Goal: Information Seeking & Learning: Learn about a topic

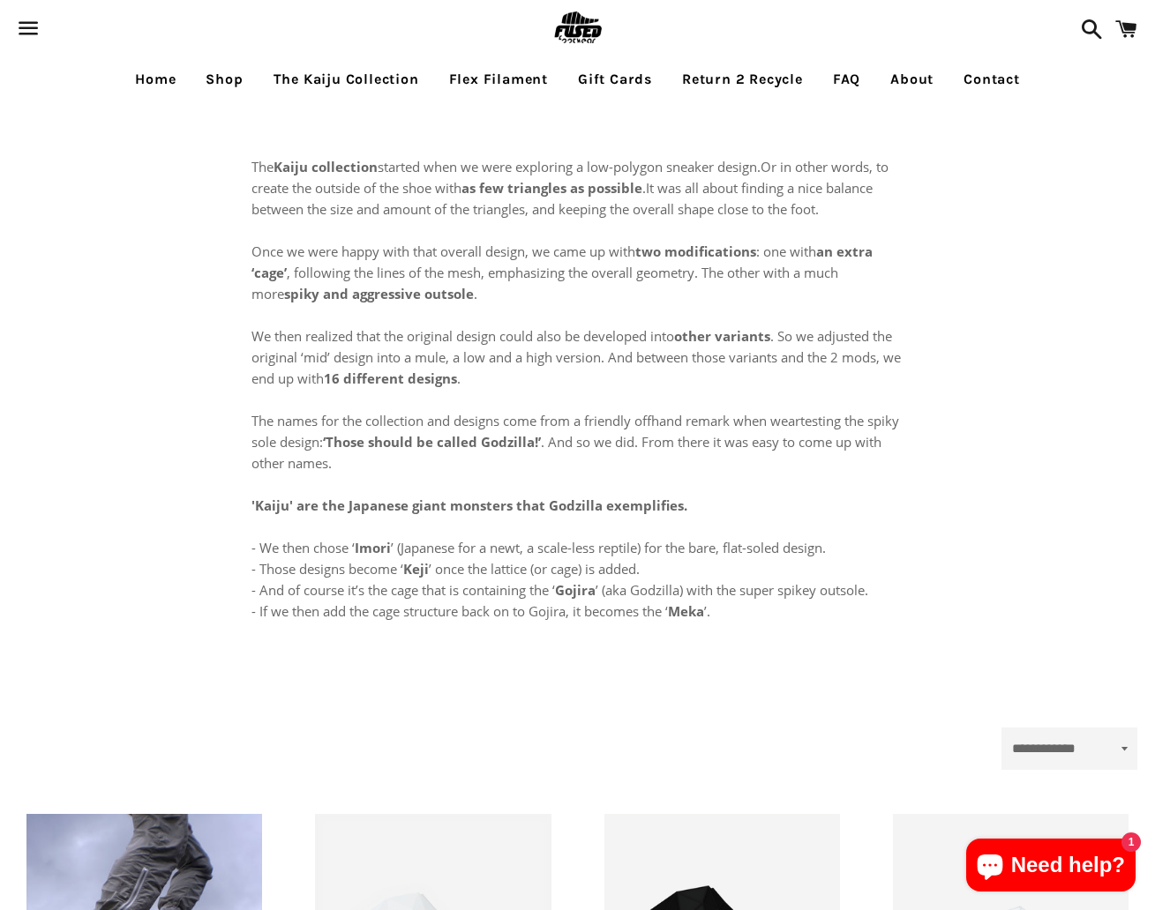
select select "**********"
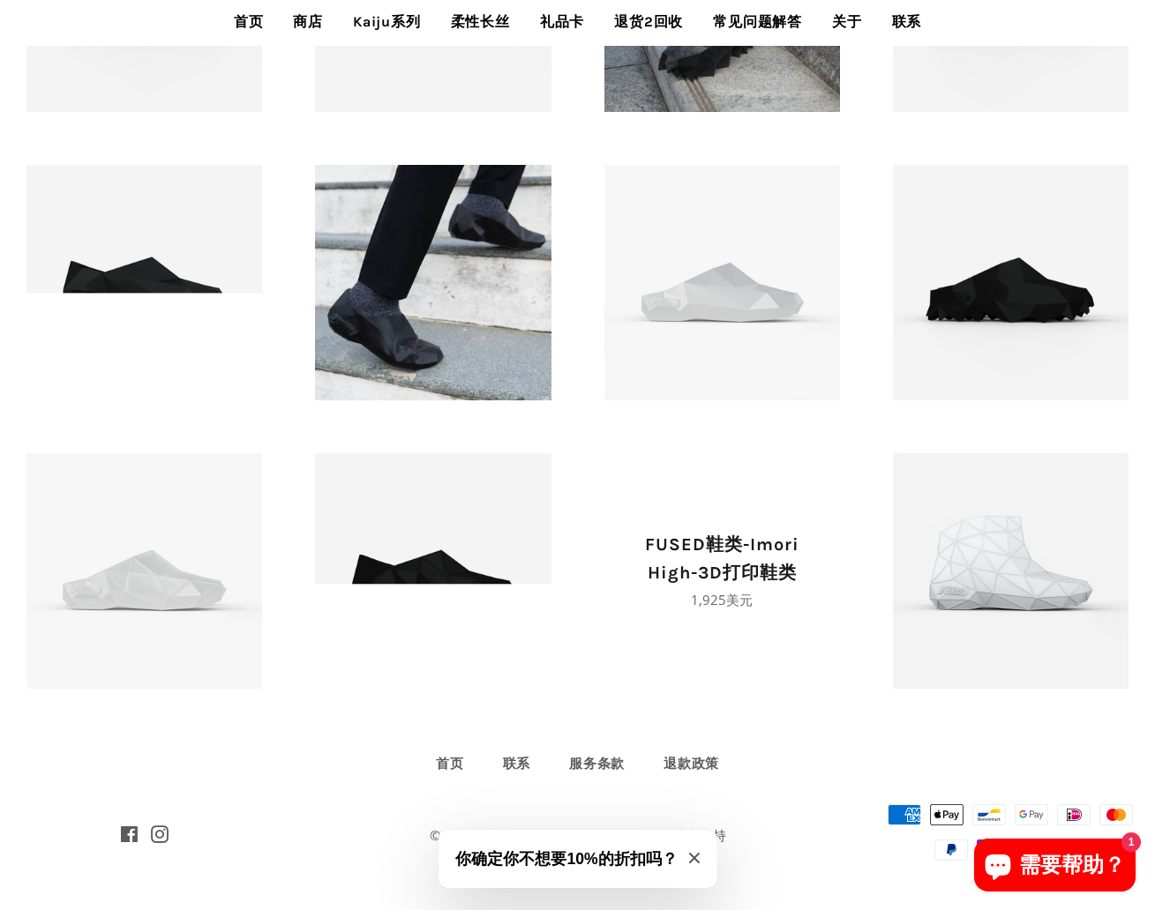
scroll to position [1142, 0]
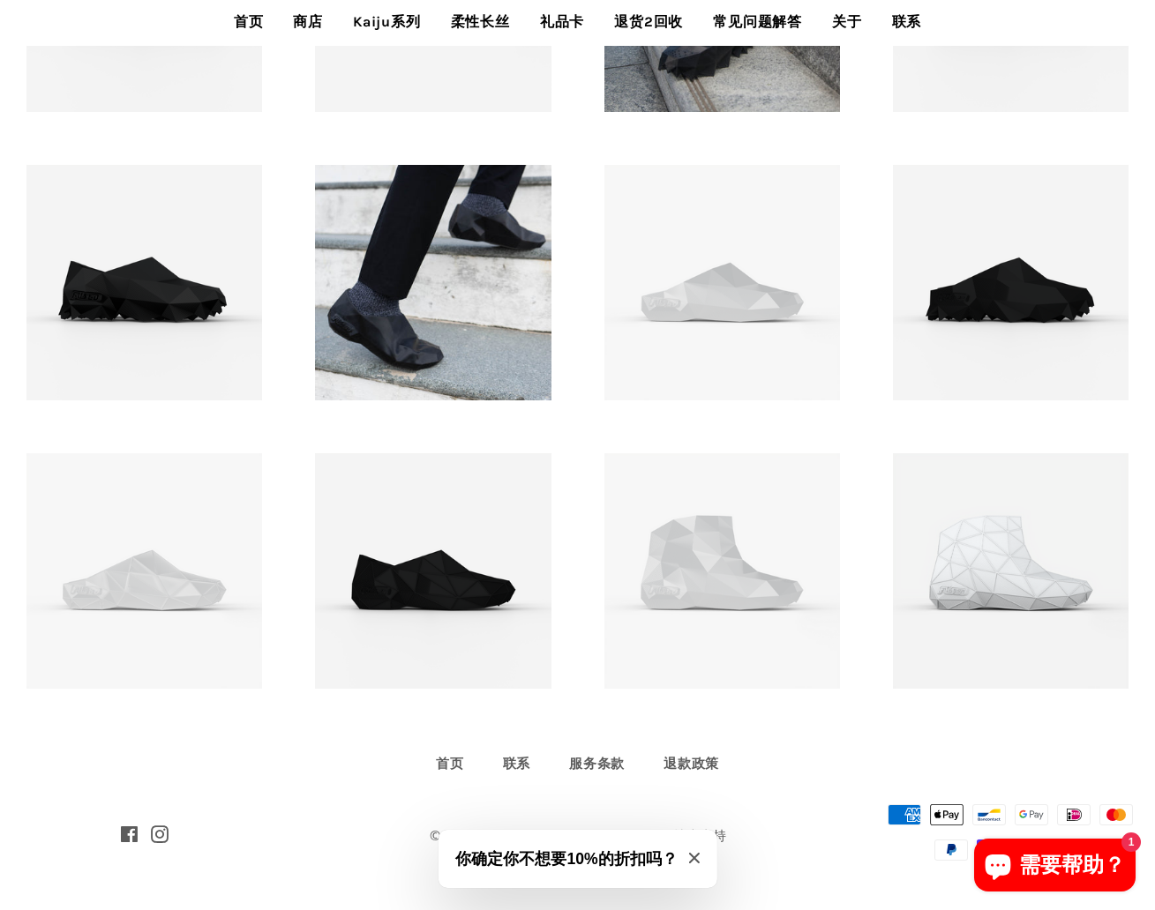
click at [704, 857] on button "你确定你不想要10%的折扣吗？" at bounding box center [577, 859] width 279 height 58
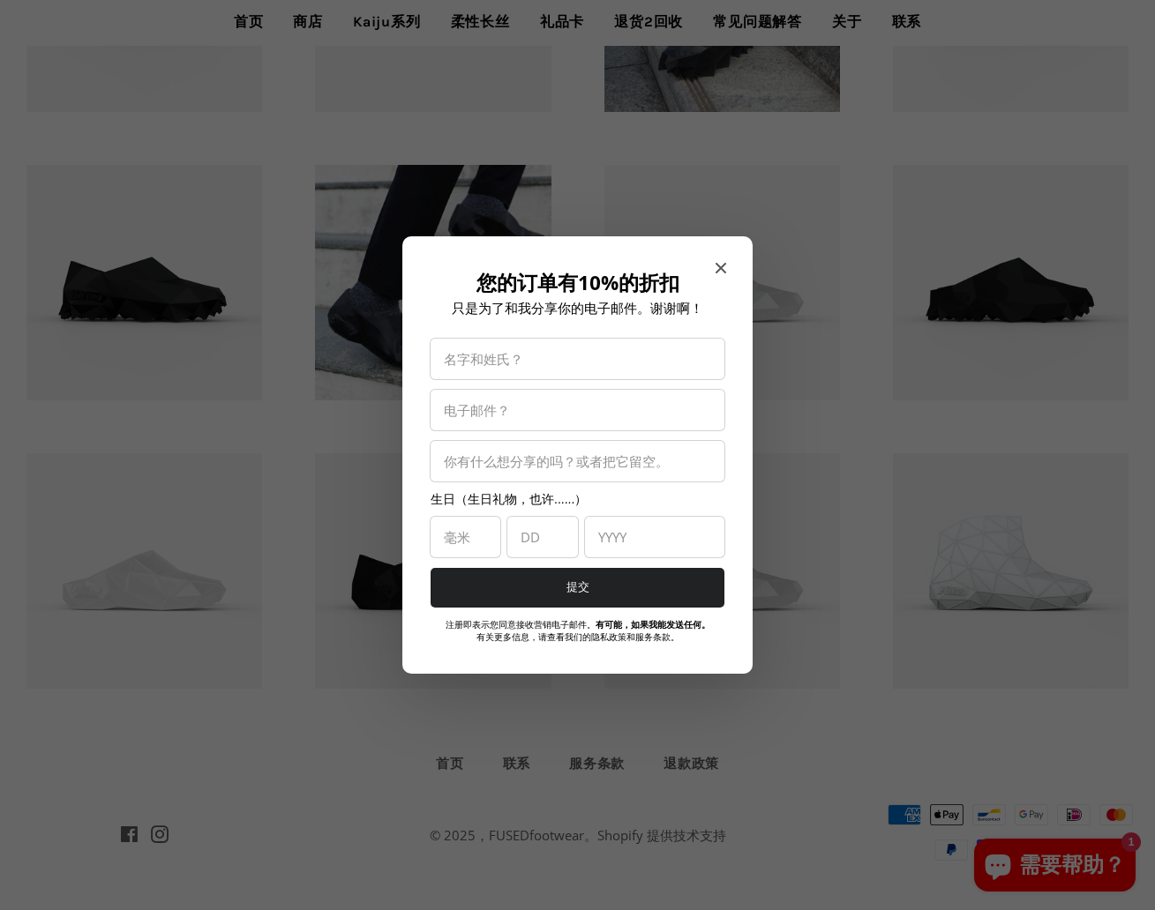
click at [718, 261] on span "关闭模态" at bounding box center [720, 268] width 11 height 18
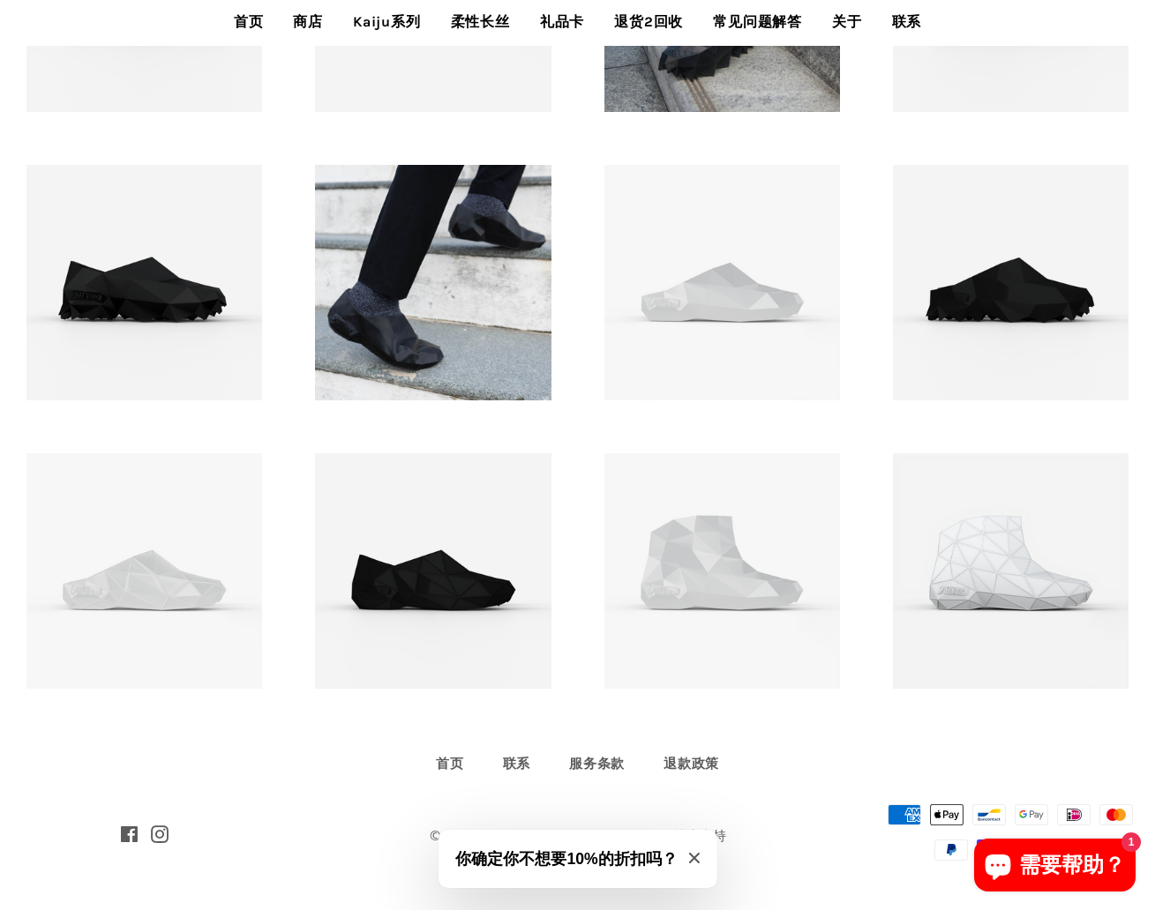
click at [689, 852] on button "你确定你不想要10%的折扣吗？" at bounding box center [577, 859] width 279 height 58
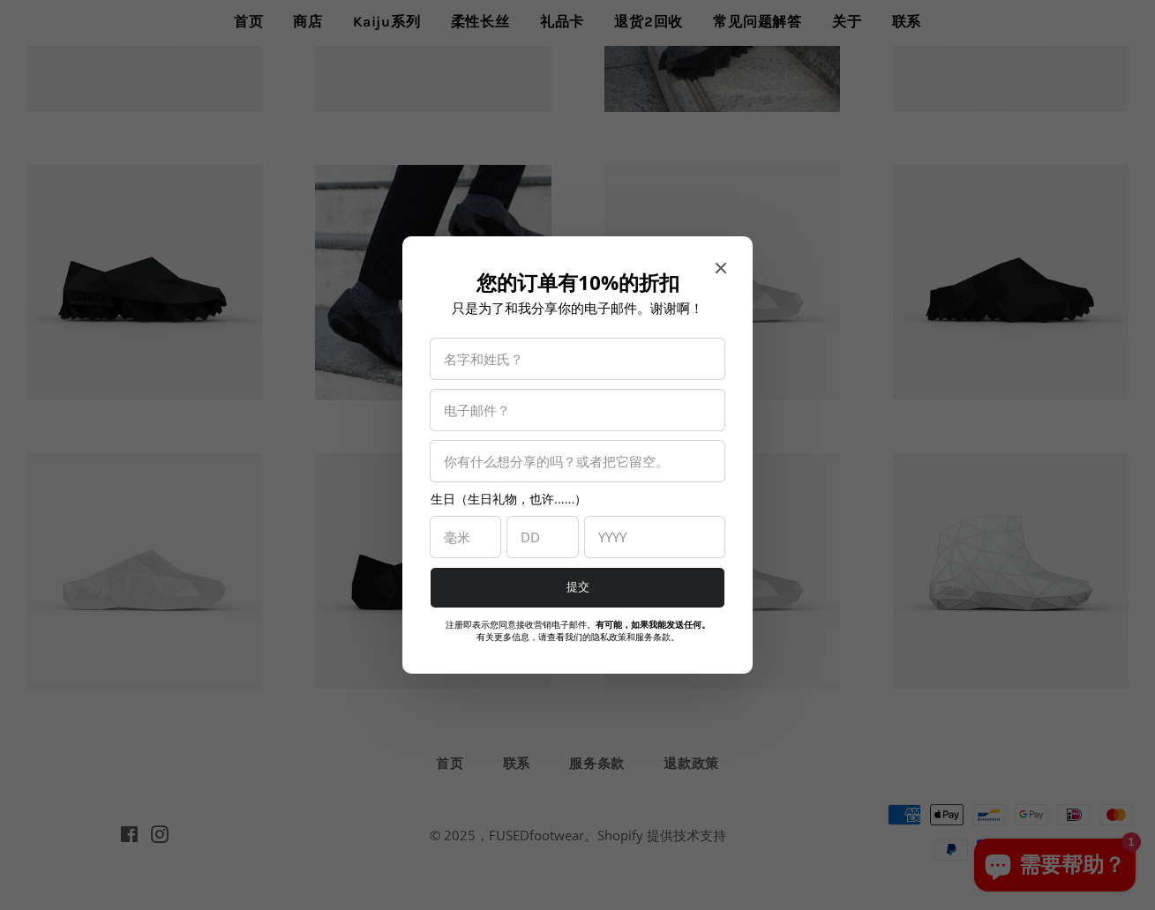
click at [711, 268] on div "您的订单有10%的折扣 只是为了和我分享你的电子邮件。谢谢啊！ 名字和姓氏？ 电子邮件？ 你有什么想分享的吗？或者把它留空。 生日（生日礼物，也许......…" at bounding box center [577, 455] width 350 height 438
click at [720, 268] on icon "关闭模态" at bounding box center [720, 268] width 11 height 11
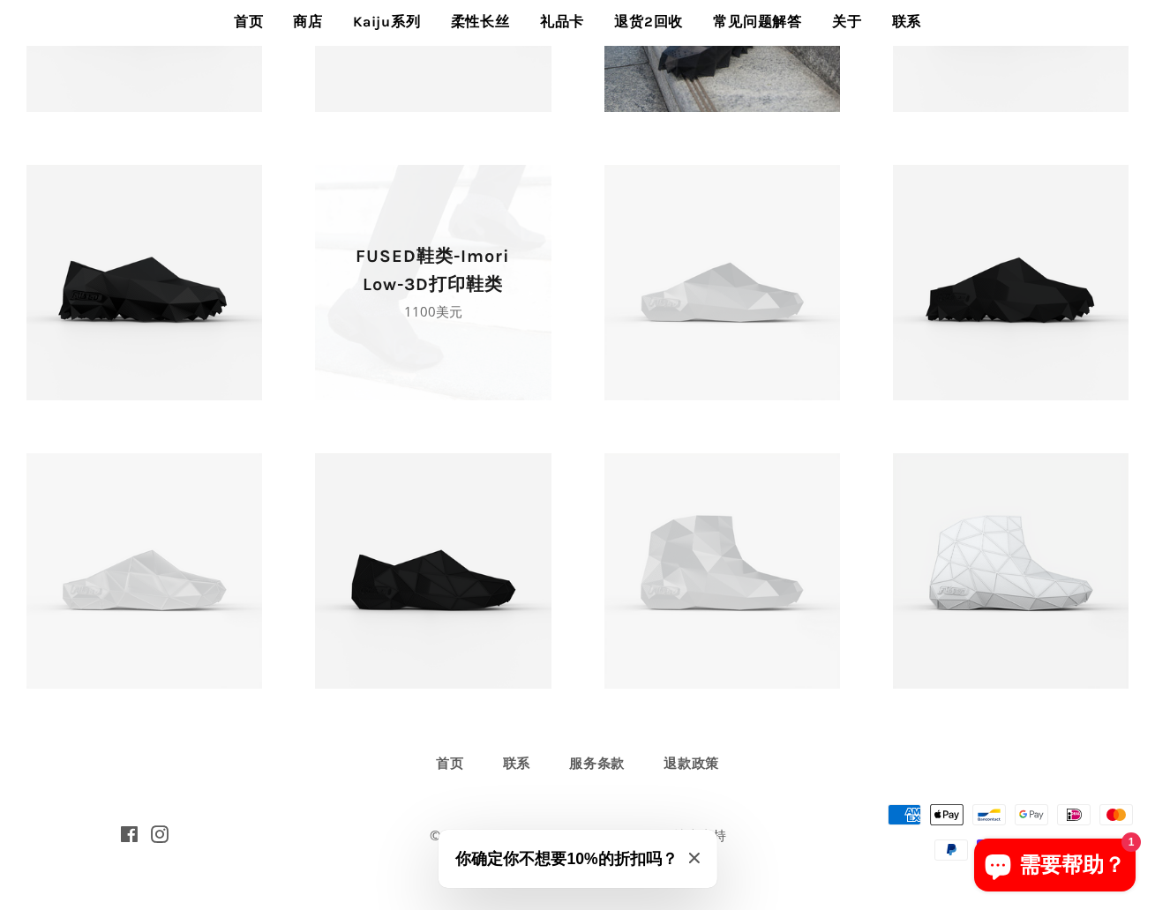
click at [521, 367] on span "FUSED鞋类-Imori Low-3D打印鞋类 正常价格 1100美元" at bounding box center [433, 283] width 236 height 236
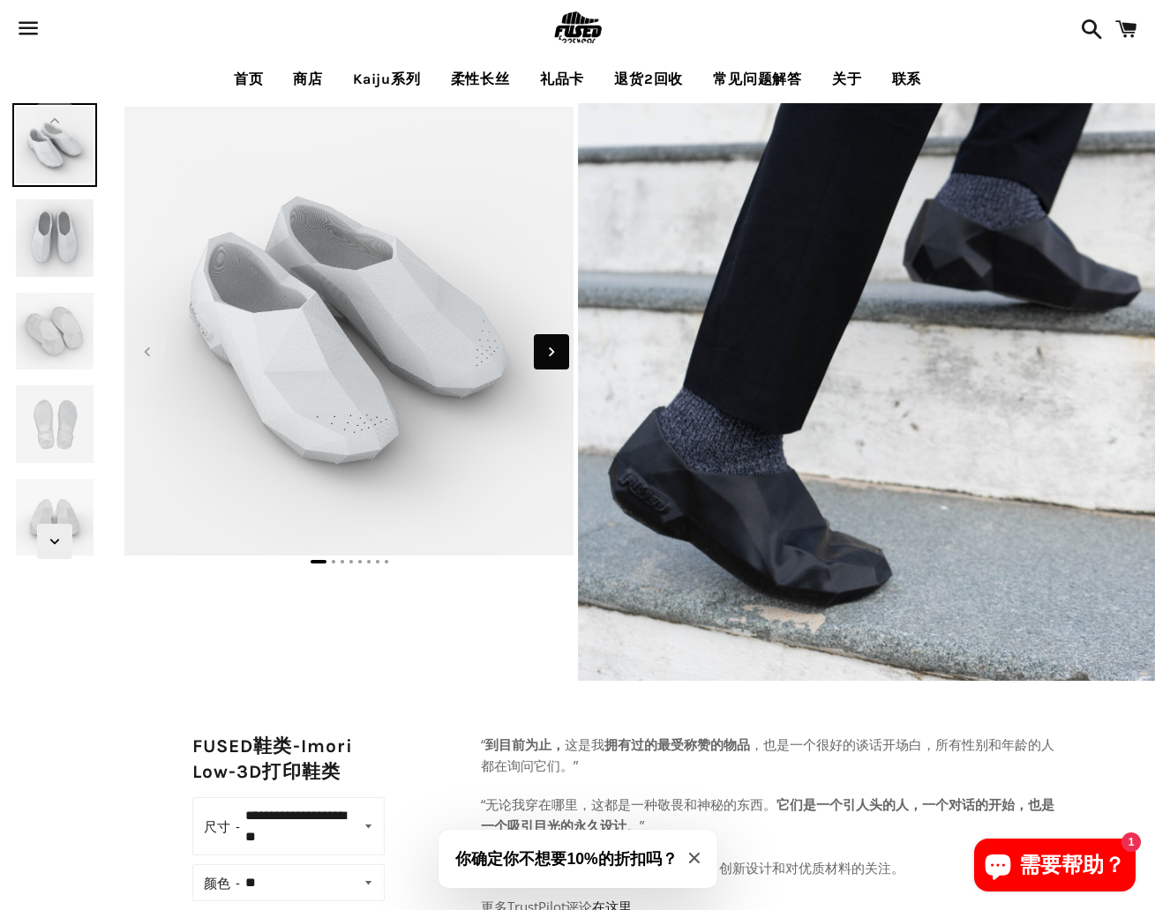
click at [538, 362] on span "下一张幻灯片" at bounding box center [551, 351] width 35 height 35
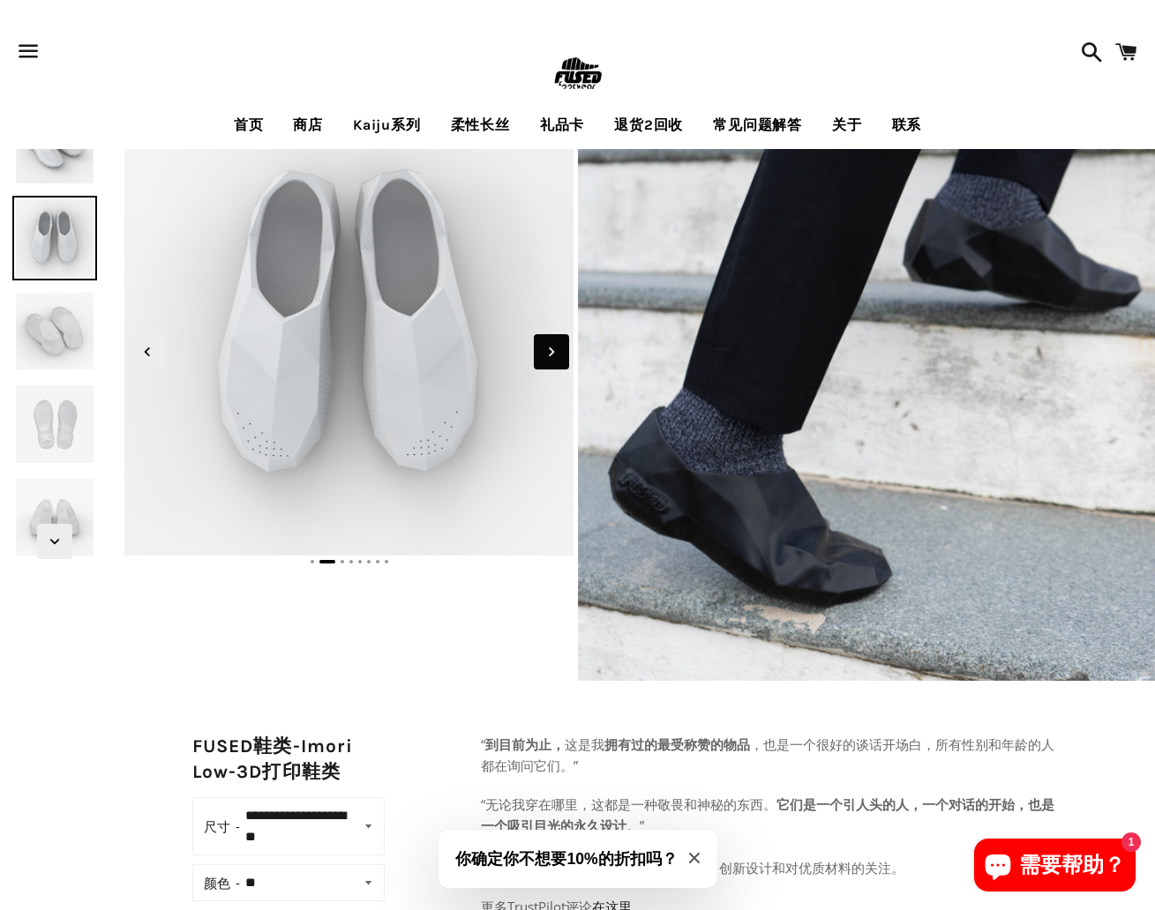
click at [538, 362] on span "下一张幻灯片" at bounding box center [551, 351] width 35 height 35
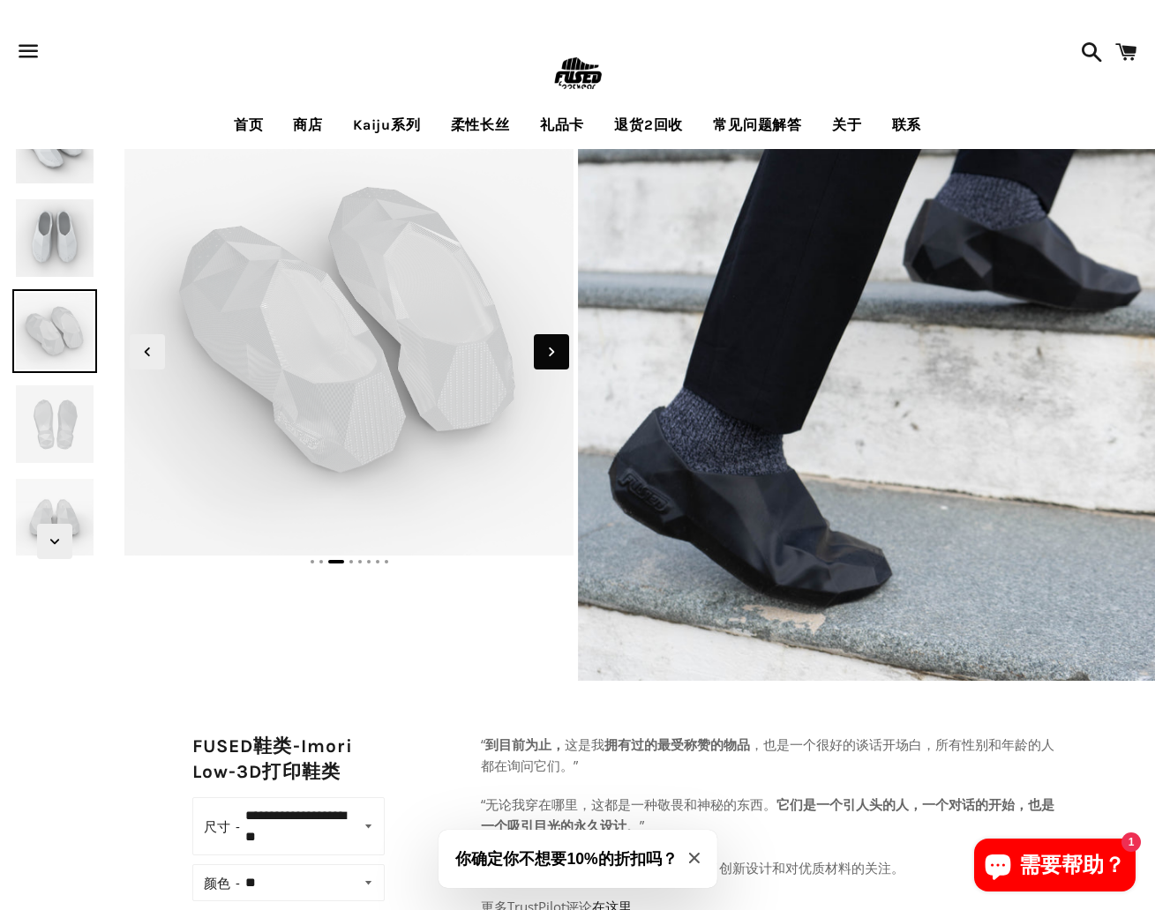
click at [538, 362] on span "下一张幻灯片" at bounding box center [551, 351] width 35 height 35
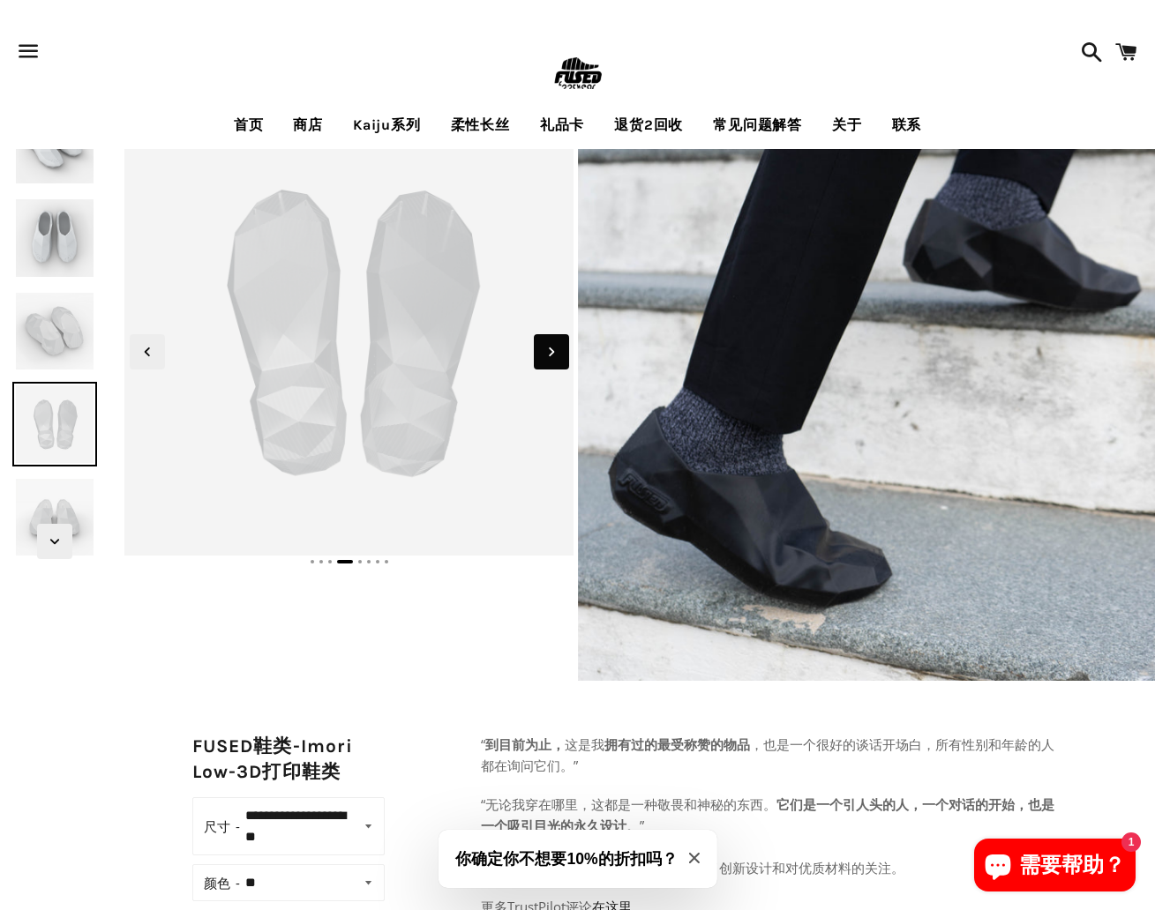
click at [538, 362] on span "下一张幻灯片" at bounding box center [551, 351] width 35 height 35
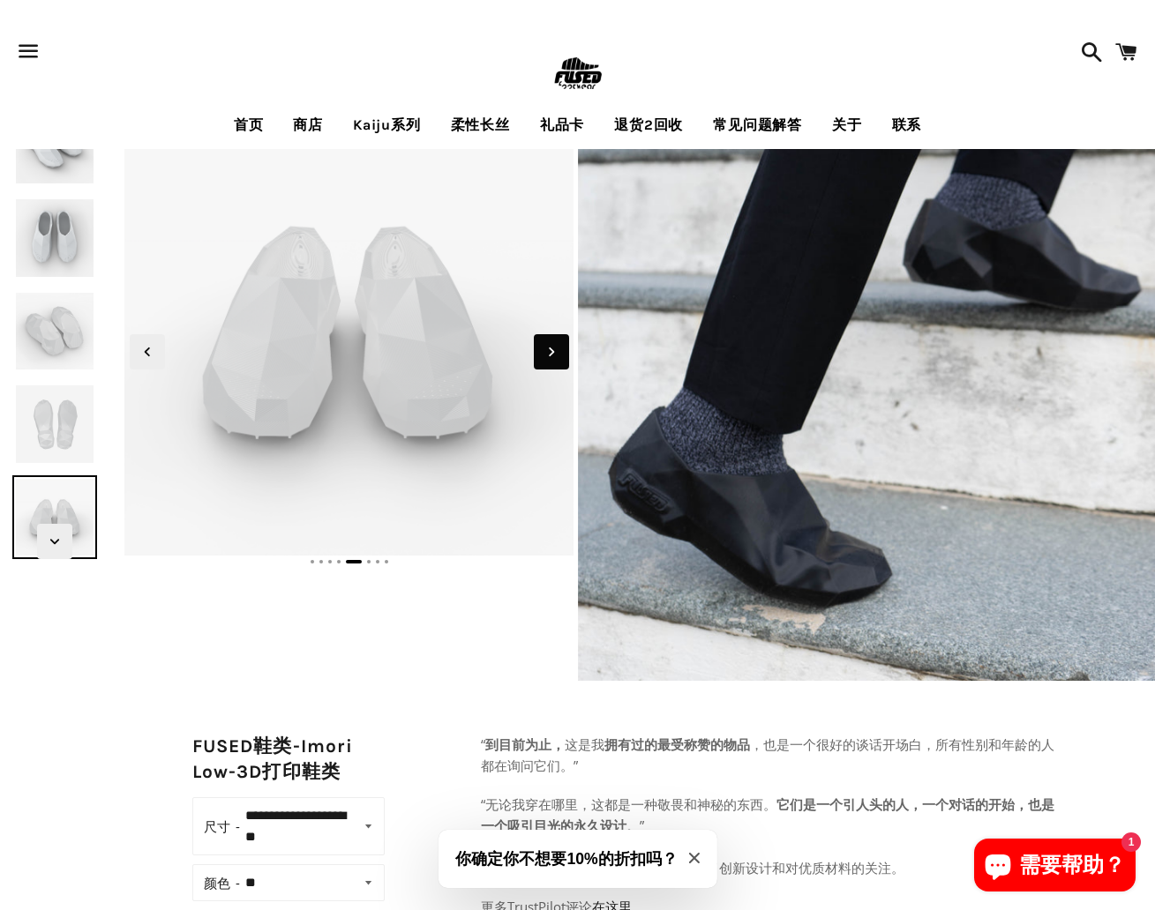
click at [538, 362] on span "下一张幻灯片" at bounding box center [551, 351] width 35 height 35
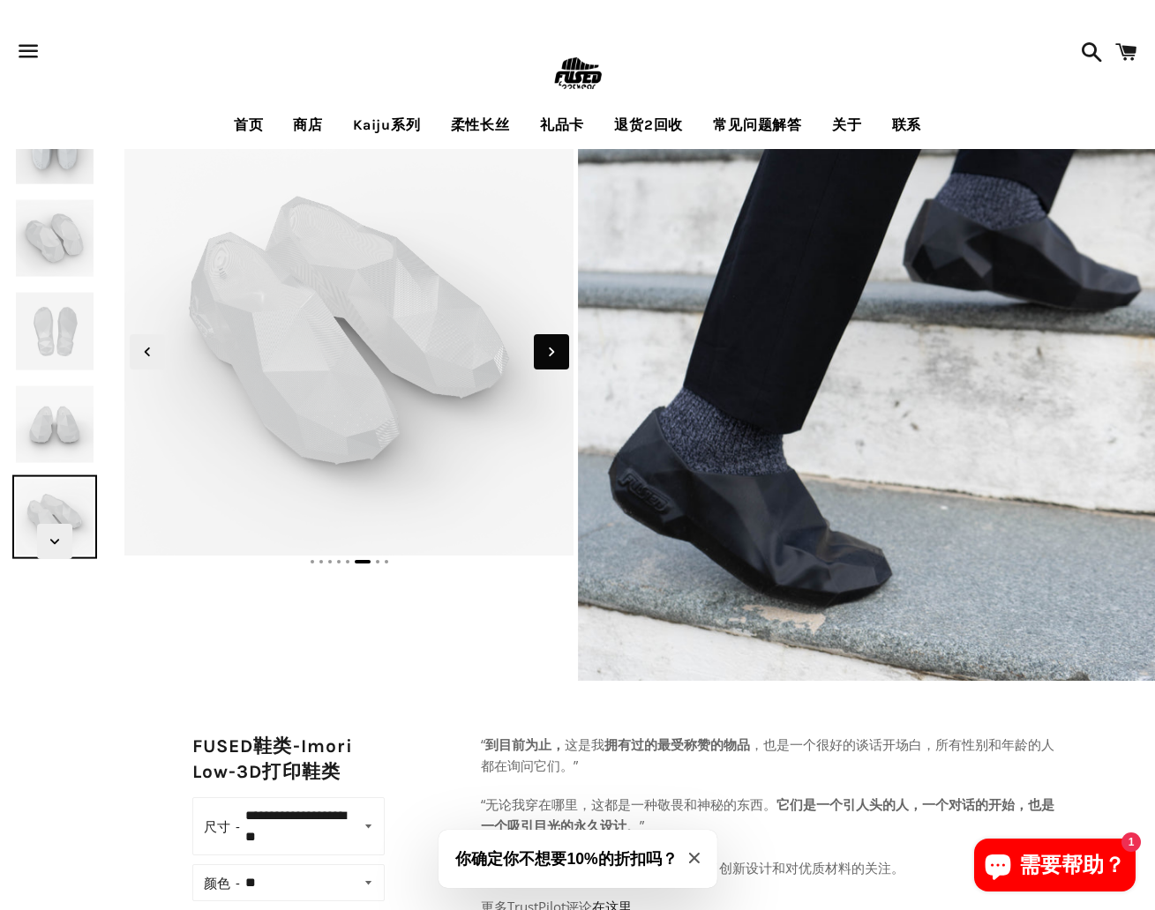
click at [538, 362] on span "下一张幻灯片" at bounding box center [551, 351] width 35 height 35
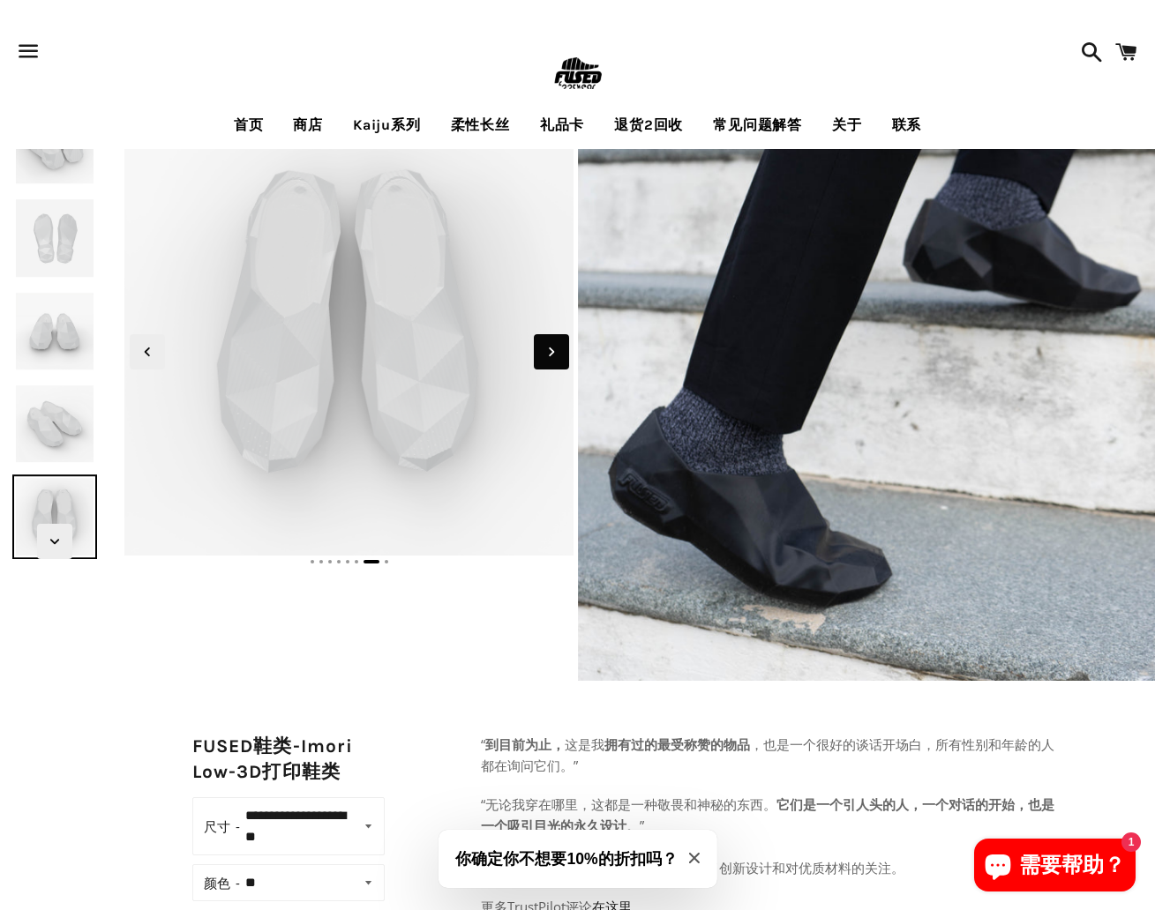
click at [538, 362] on span "下一张幻灯片" at bounding box center [551, 351] width 35 height 35
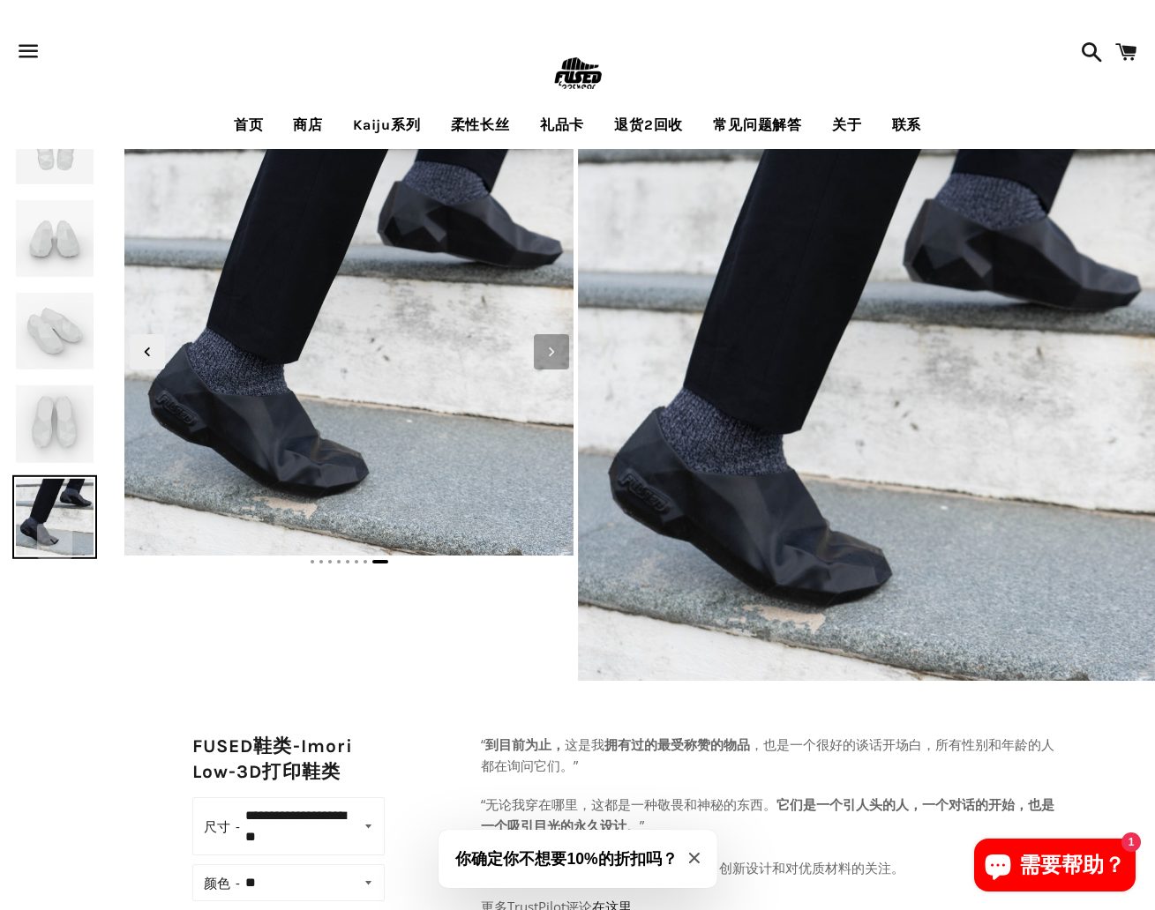
click at [538, 362] on span "下一张幻灯片" at bounding box center [551, 351] width 35 height 35
click at [539, 356] on span "下一张幻灯片" at bounding box center [551, 351] width 35 height 35
click at [153, 342] on icon "上一张幻灯片" at bounding box center [147, 351] width 19 height 19
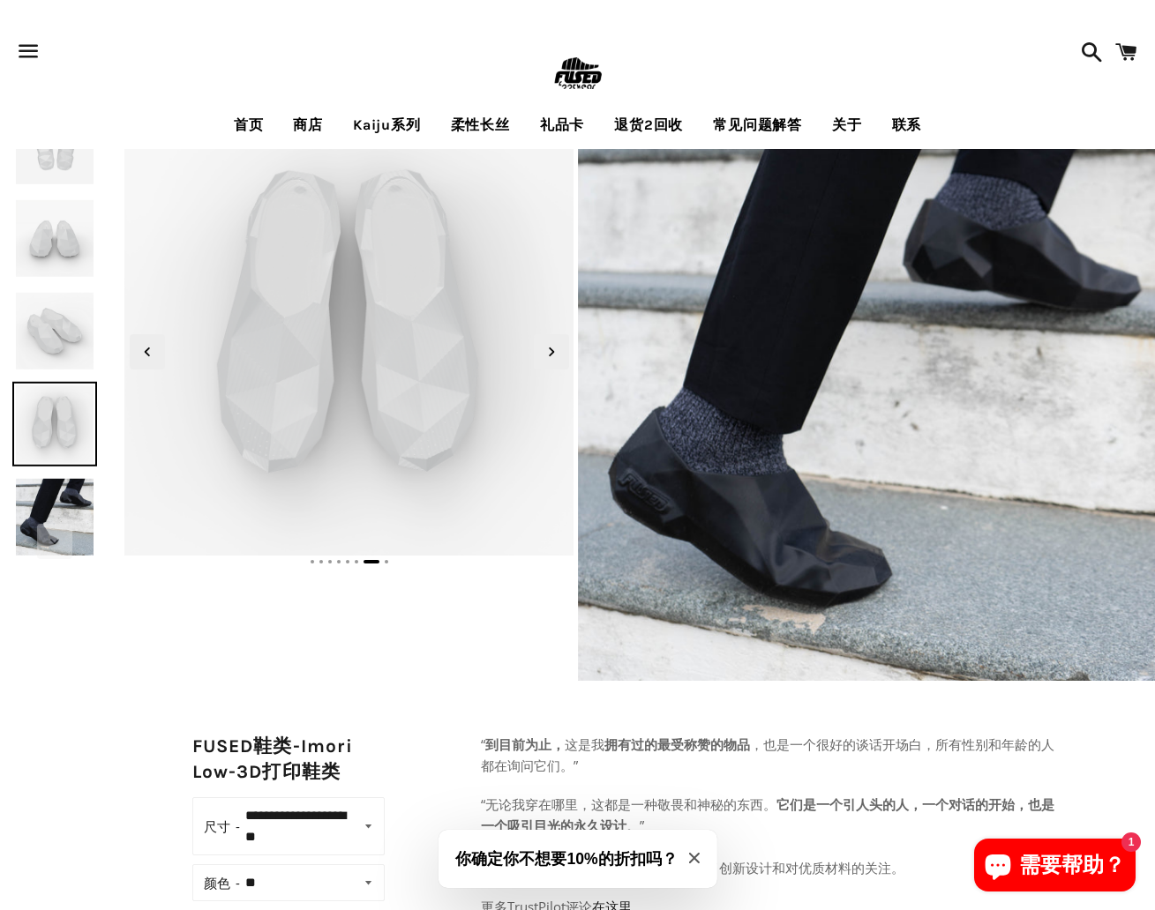
click at [82, 471] on div at bounding box center [54, 331] width 109 height 456
click at [73, 500] on img at bounding box center [54, 517] width 84 height 84
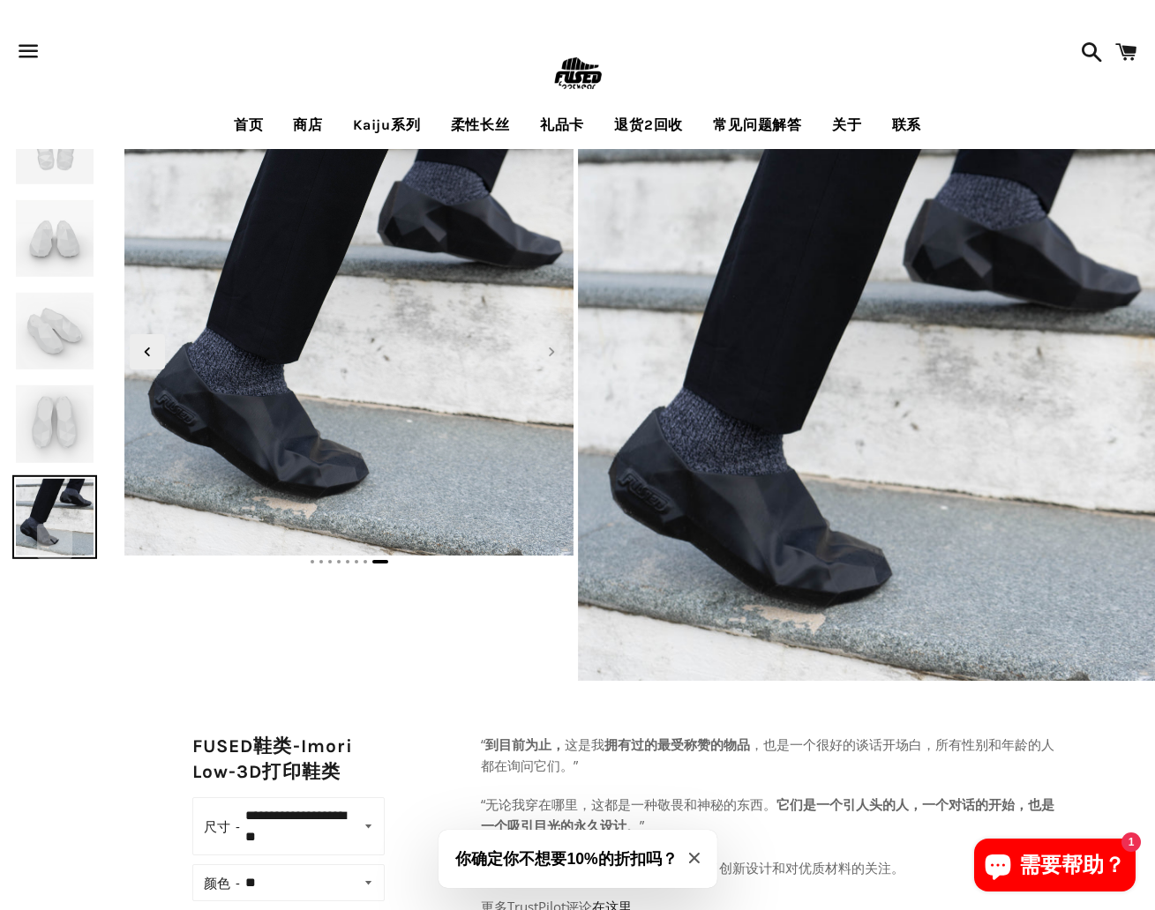
click at [250, 118] on link "首页" at bounding box center [249, 125] width 56 height 44
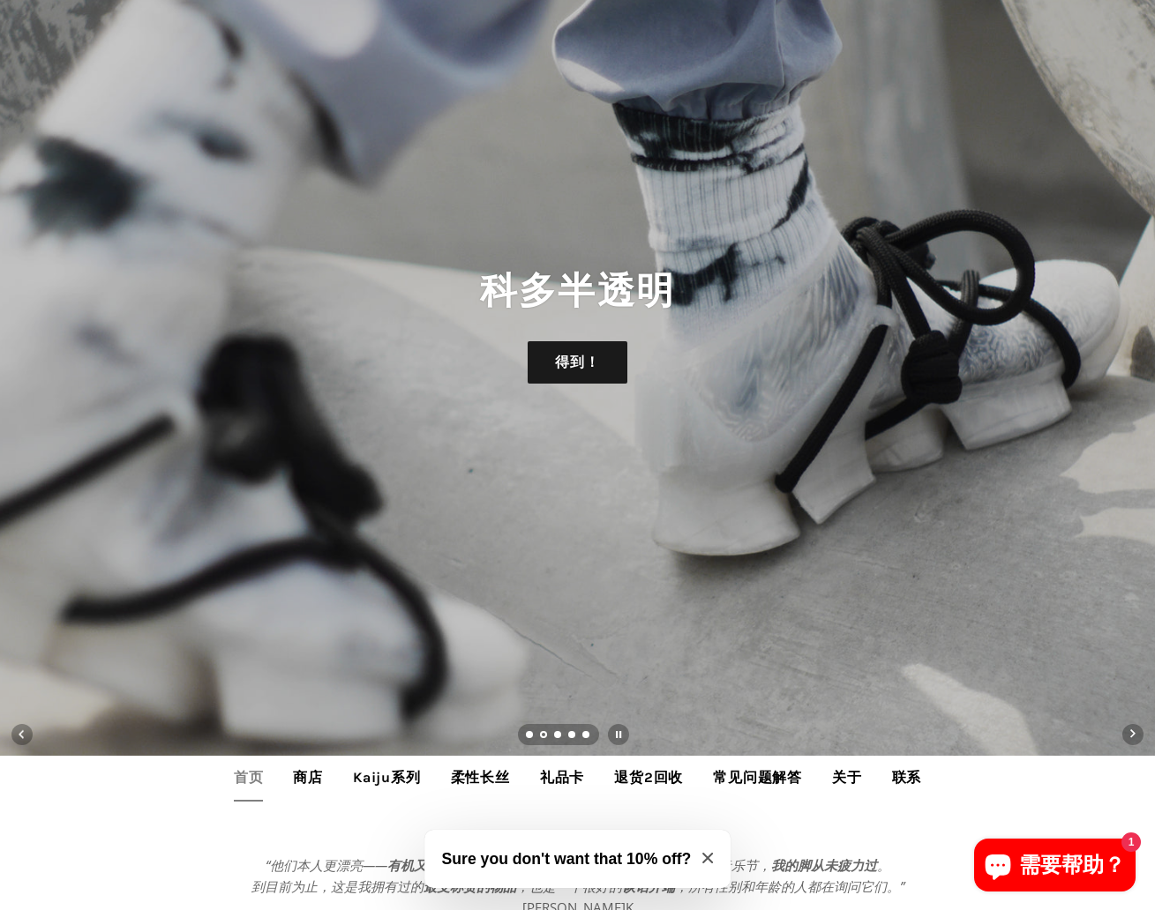
scroll to position [96, 0]
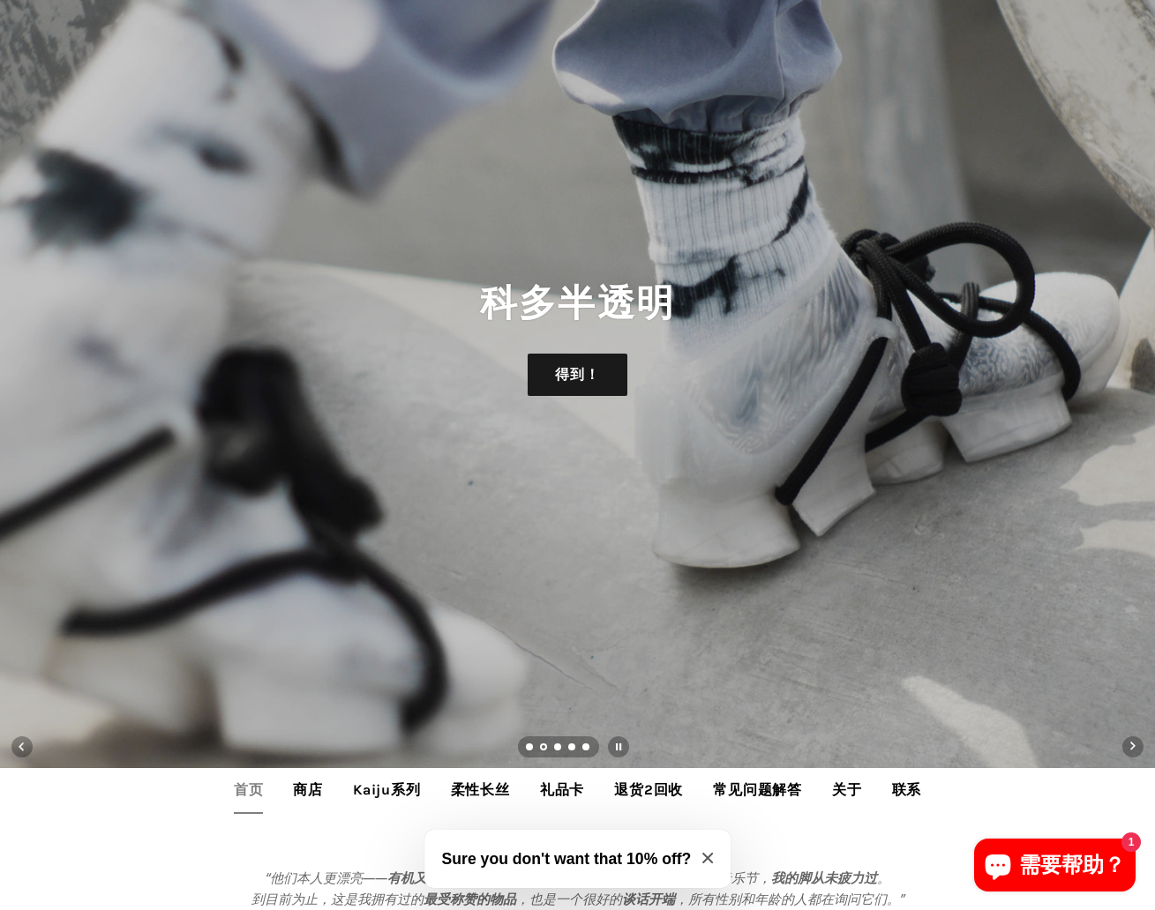
click at [852, 793] on link "关于" at bounding box center [847, 790] width 56 height 44
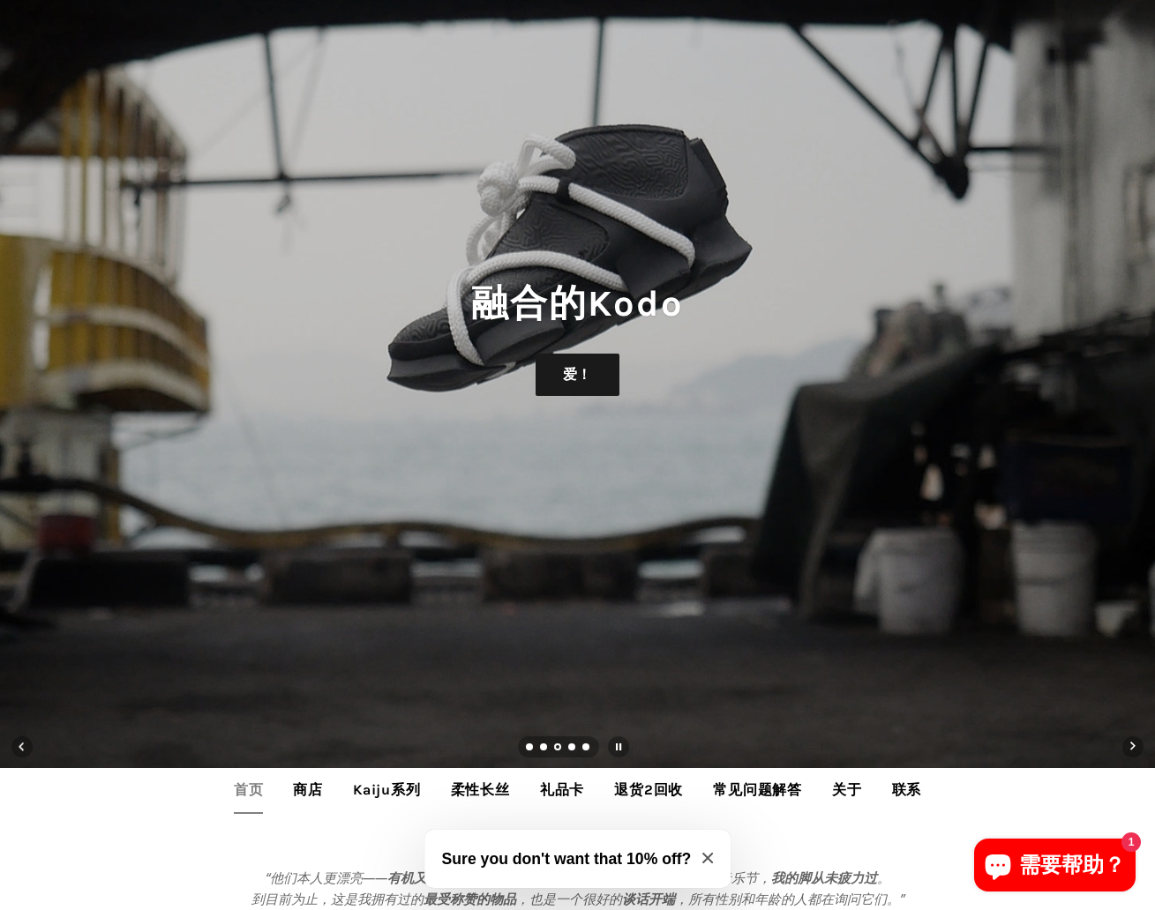
click at [852, 793] on link "关于" at bounding box center [847, 790] width 56 height 44
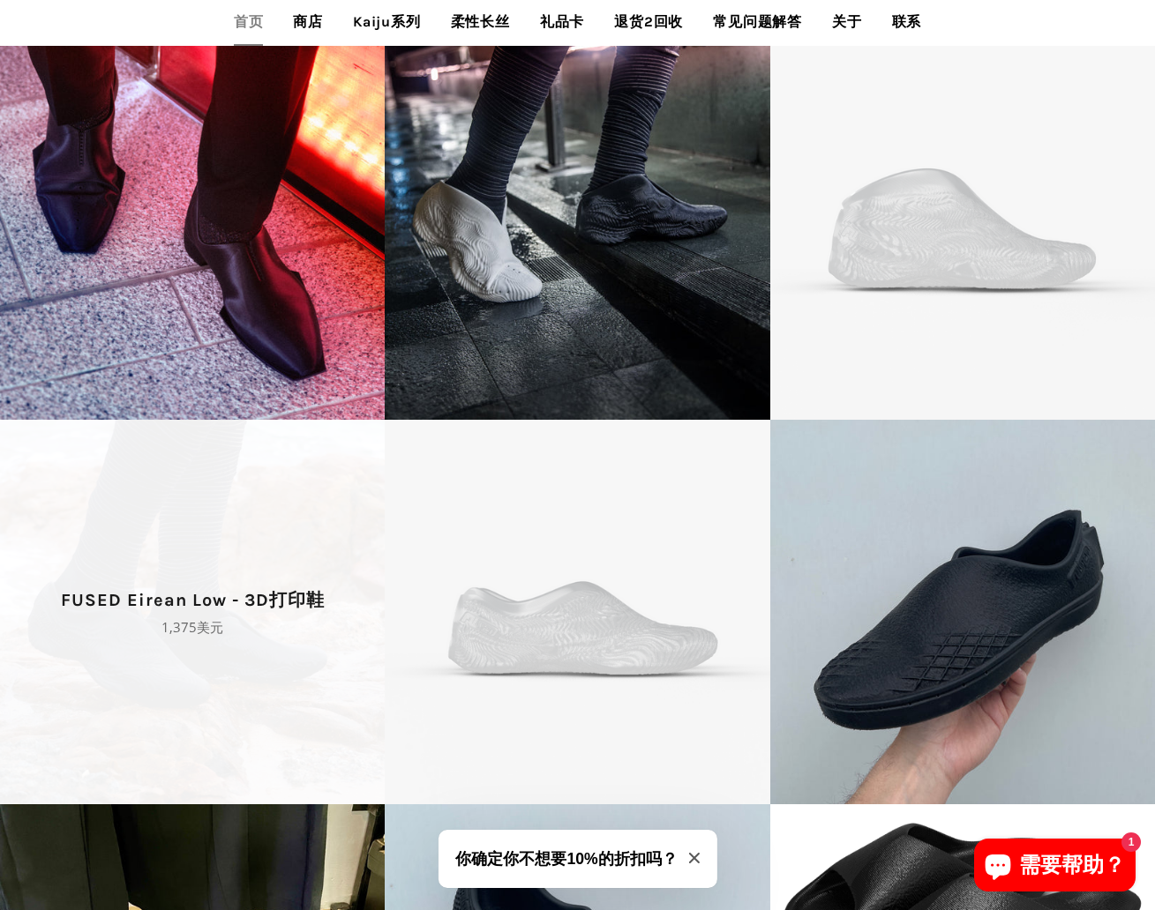
scroll to position [3105, 0]
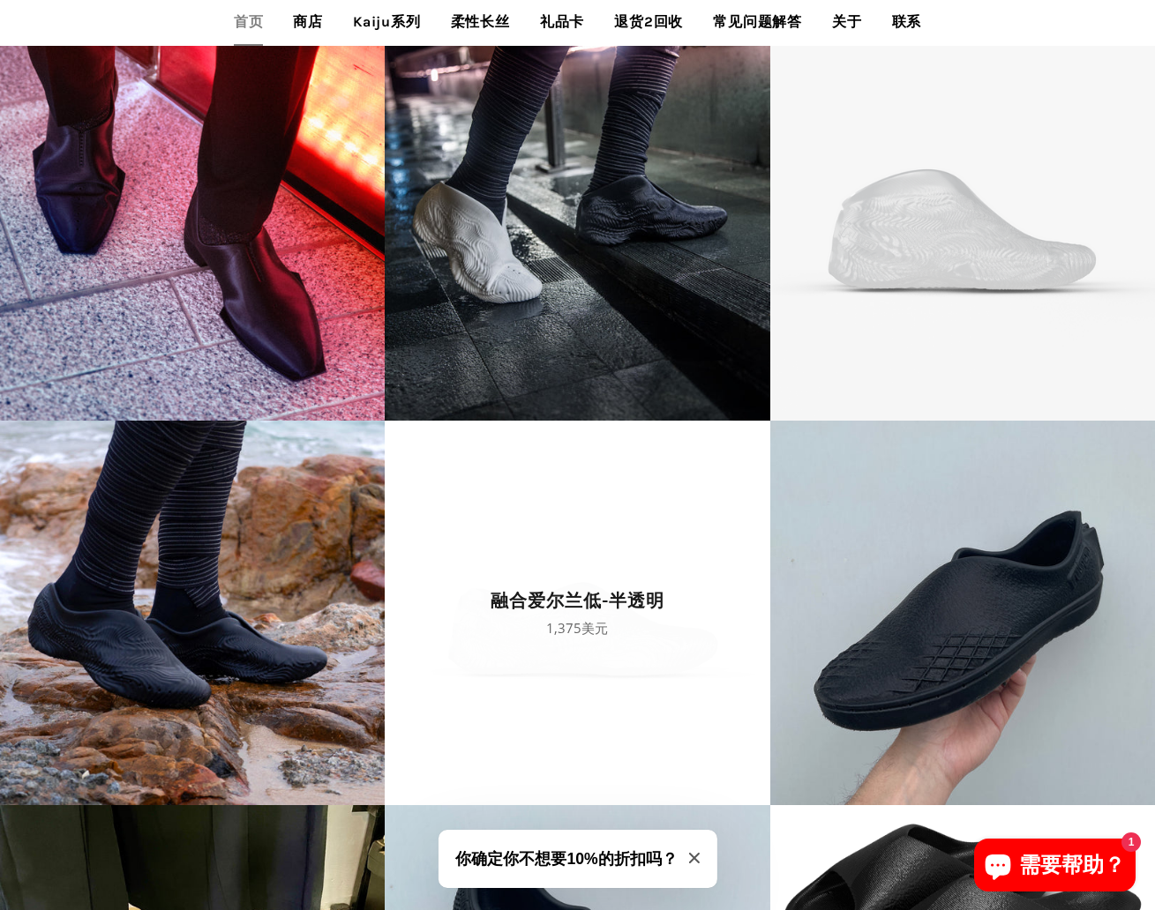
click at [677, 604] on span "融合爱尔兰低-半透明 正常价格 1,375美元" at bounding box center [577, 613] width 385 height 385
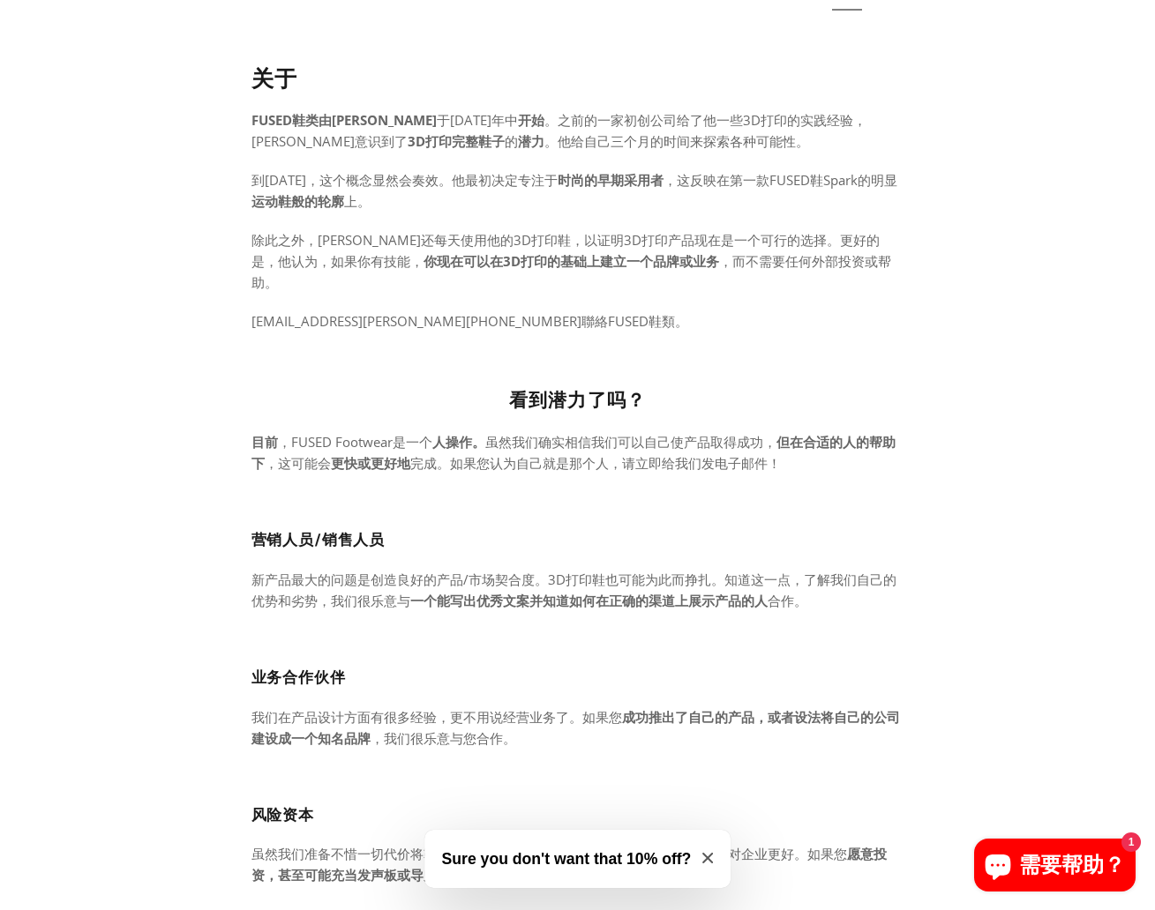
scroll to position [86, 0]
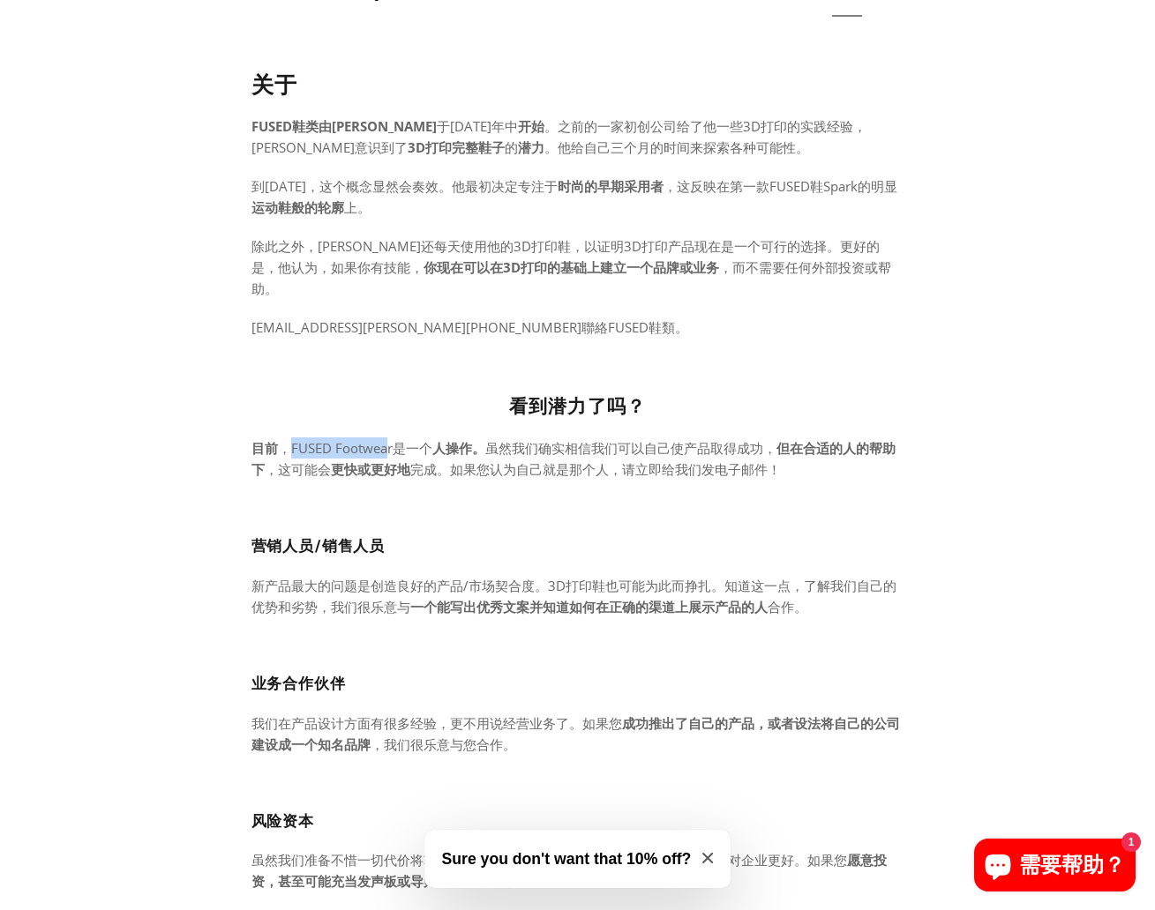
drag, startPoint x: 293, startPoint y: 425, endPoint x: 386, endPoint y: 429, distance: 93.6
click at [386, 438] on p "目前 ，FUSED Footwear是一个 人操作。 虽然我们确实相信我们可以自己使产品取得成功， 但在合适的人的帮助下 ，这可能会 更快或更好地 完成 。如…" at bounding box center [577, 459] width 653 height 42
copy p "FUSED Footwea"
click at [575, 460] on div "目前 ，FUSED Footwear是一个 人操作。 虽然我们确实相信我们可以自己使产品取得成功， 但在合适的人的帮助下 ，这可能会 更快或更好地 完成 。如…" at bounding box center [577, 478] width 653 height 81
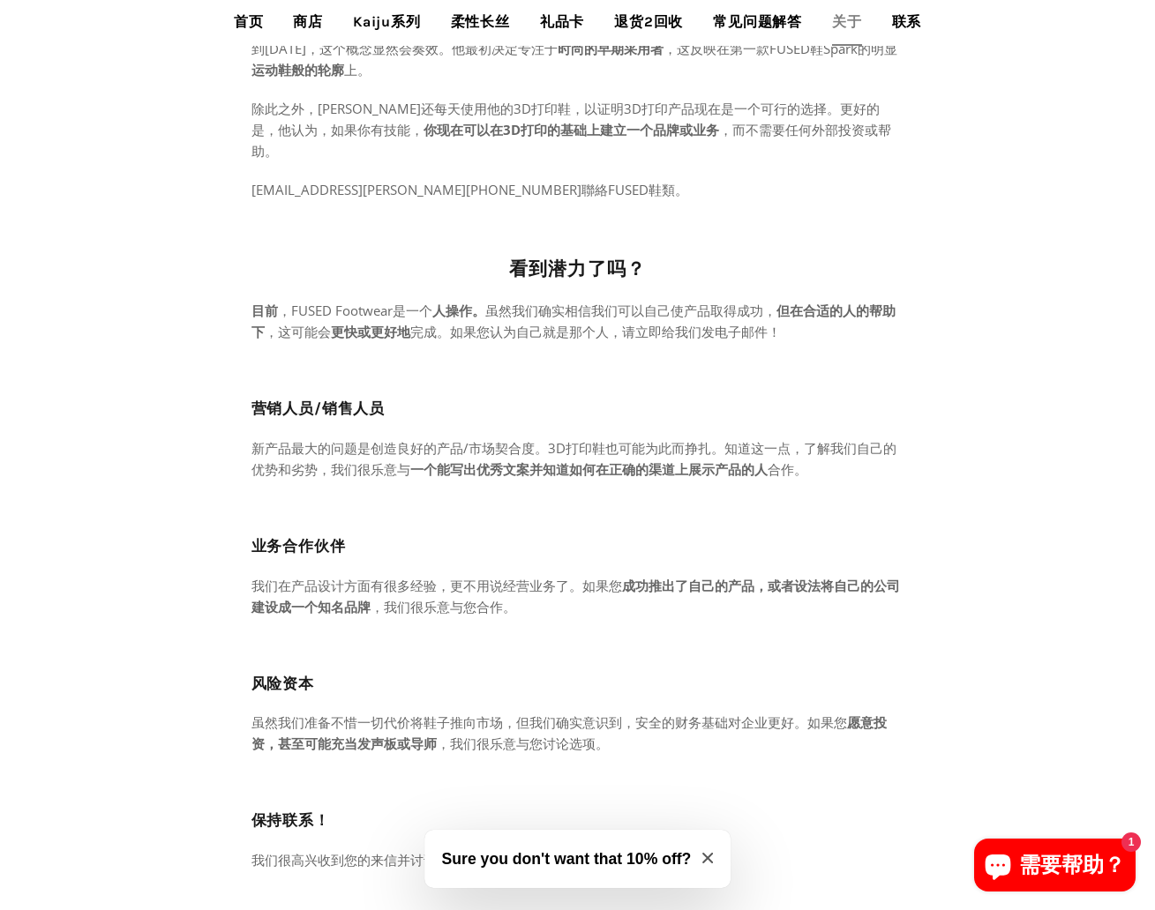
scroll to position [184, 0]
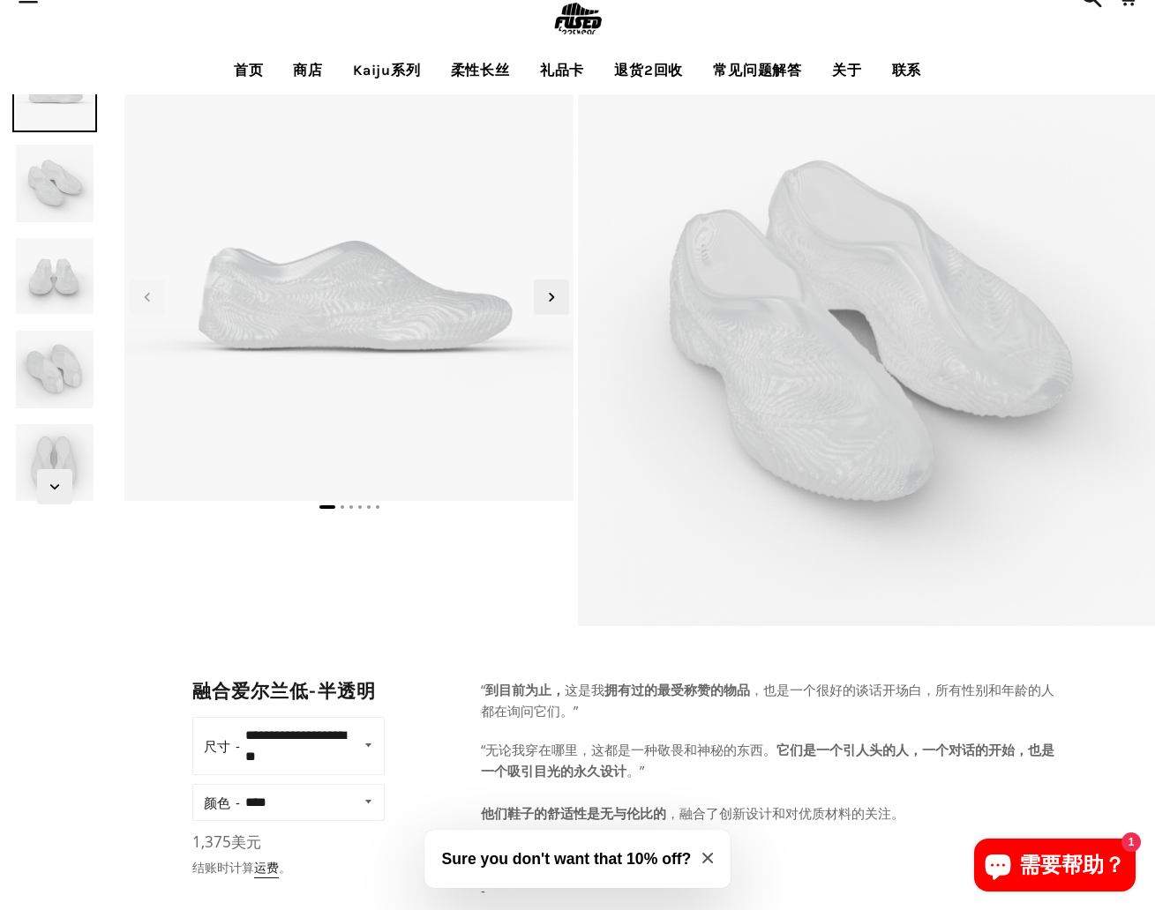
scroll to position [86, 0]
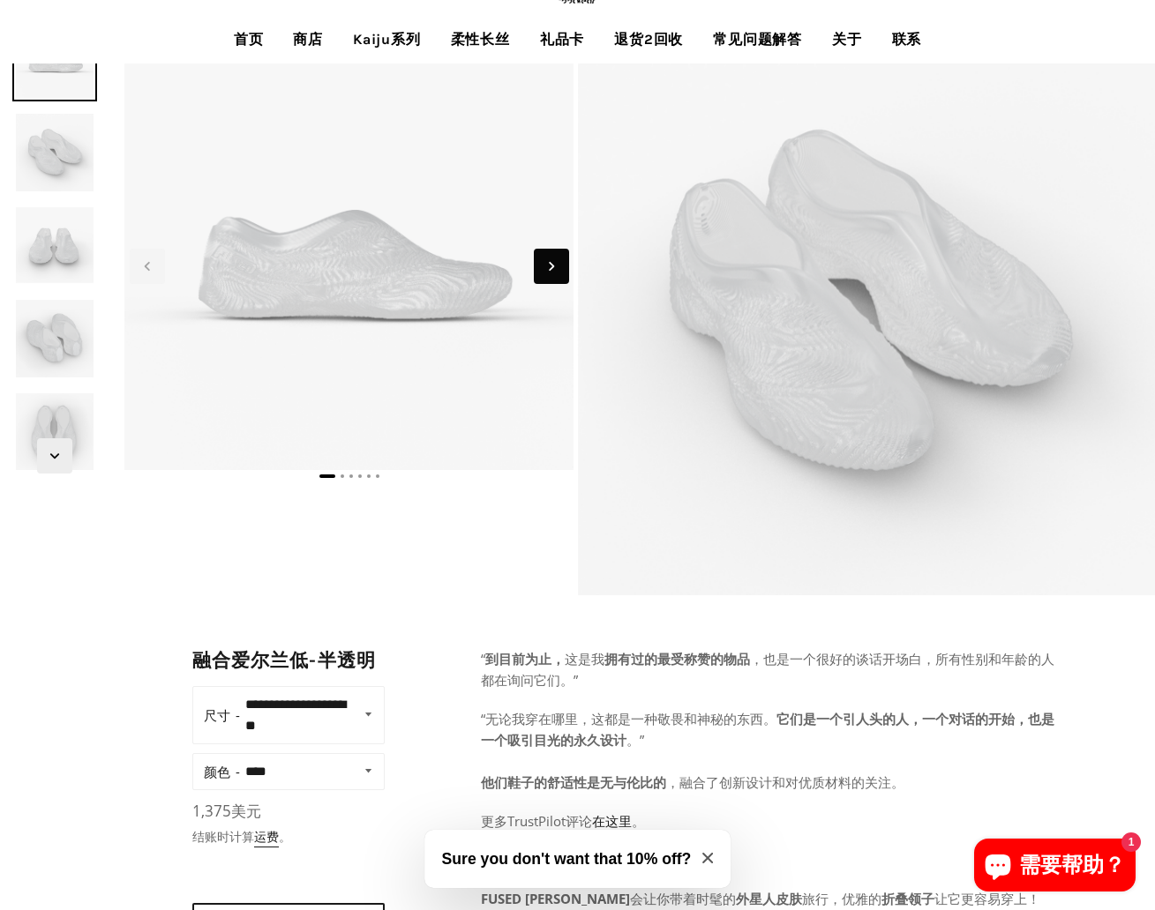
click at [559, 269] on icon "下一张幻灯片" at bounding box center [551, 266] width 19 height 19
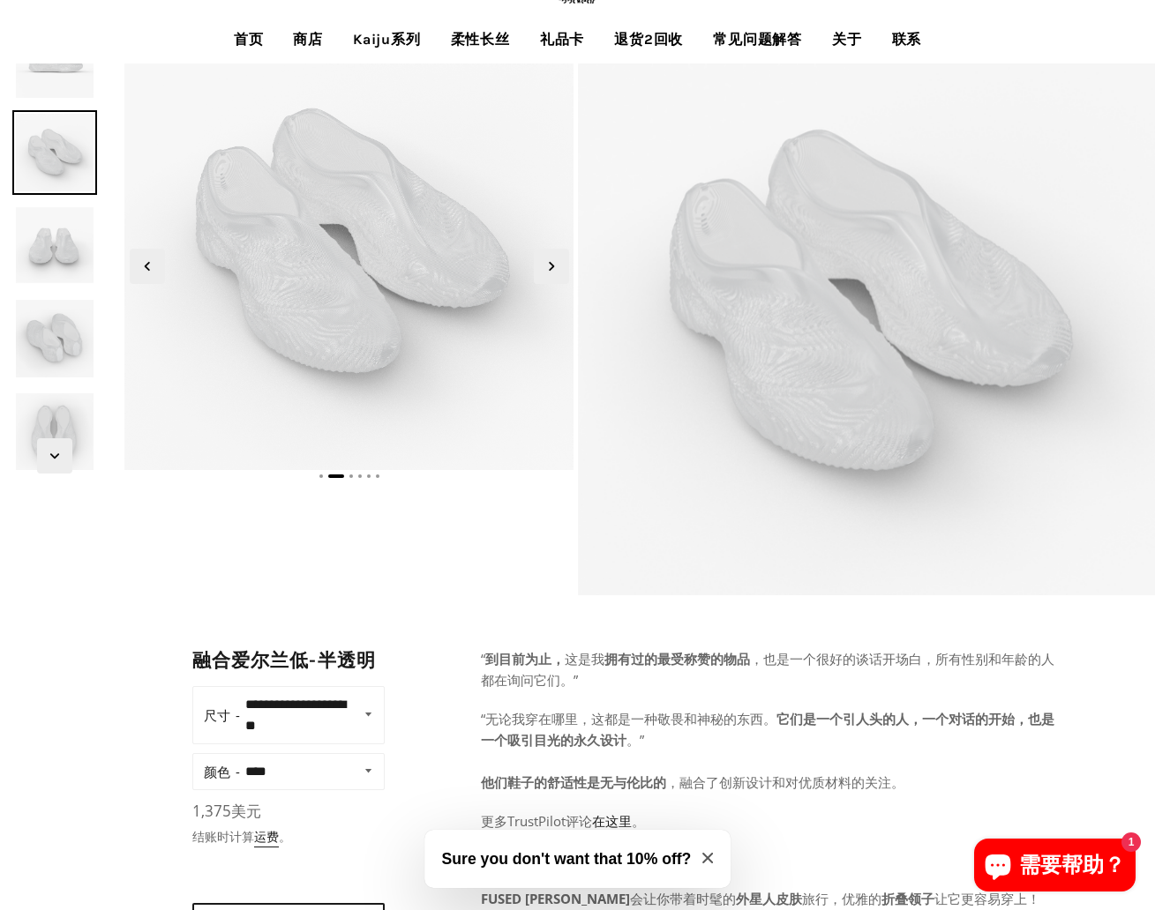
click at [52, 239] on img at bounding box center [54, 246] width 84 height 84
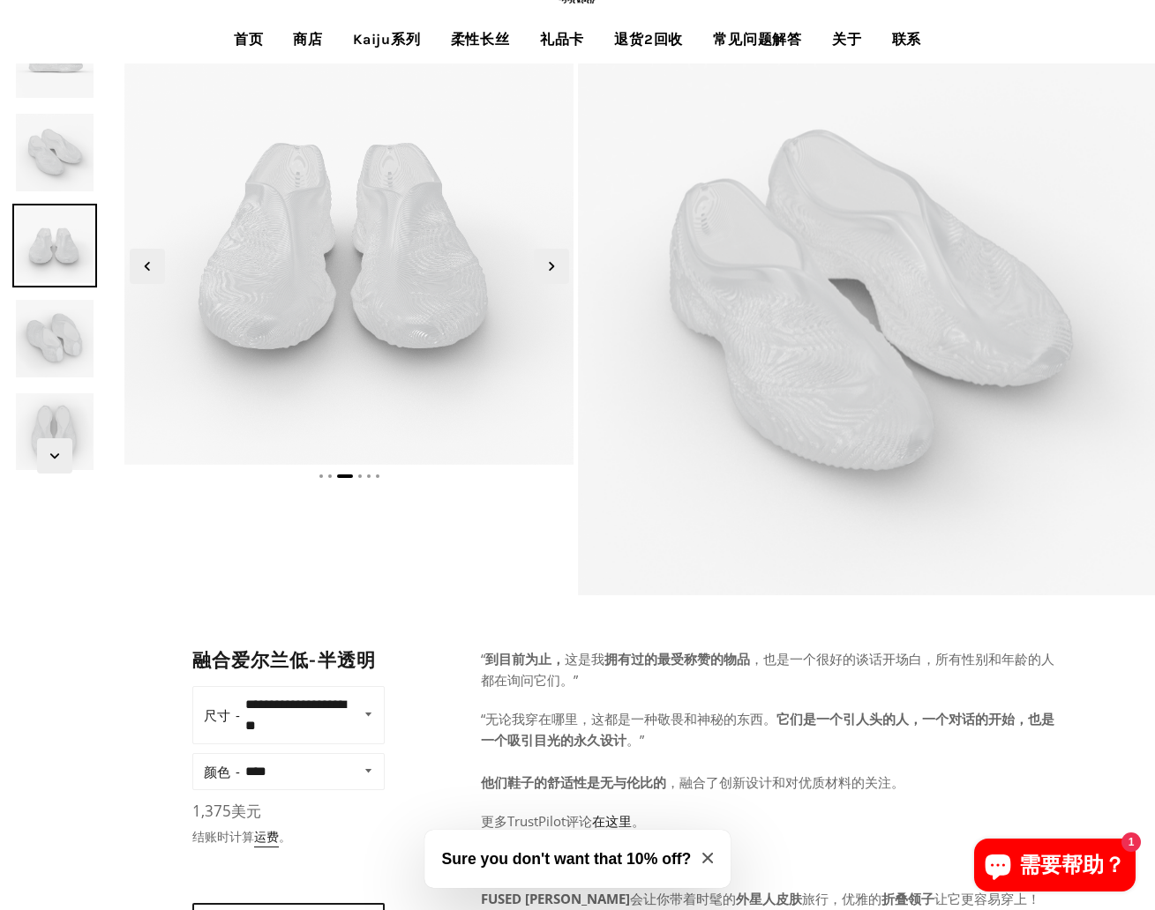
click at [89, 335] on img at bounding box center [54, 338] width 84 height 84
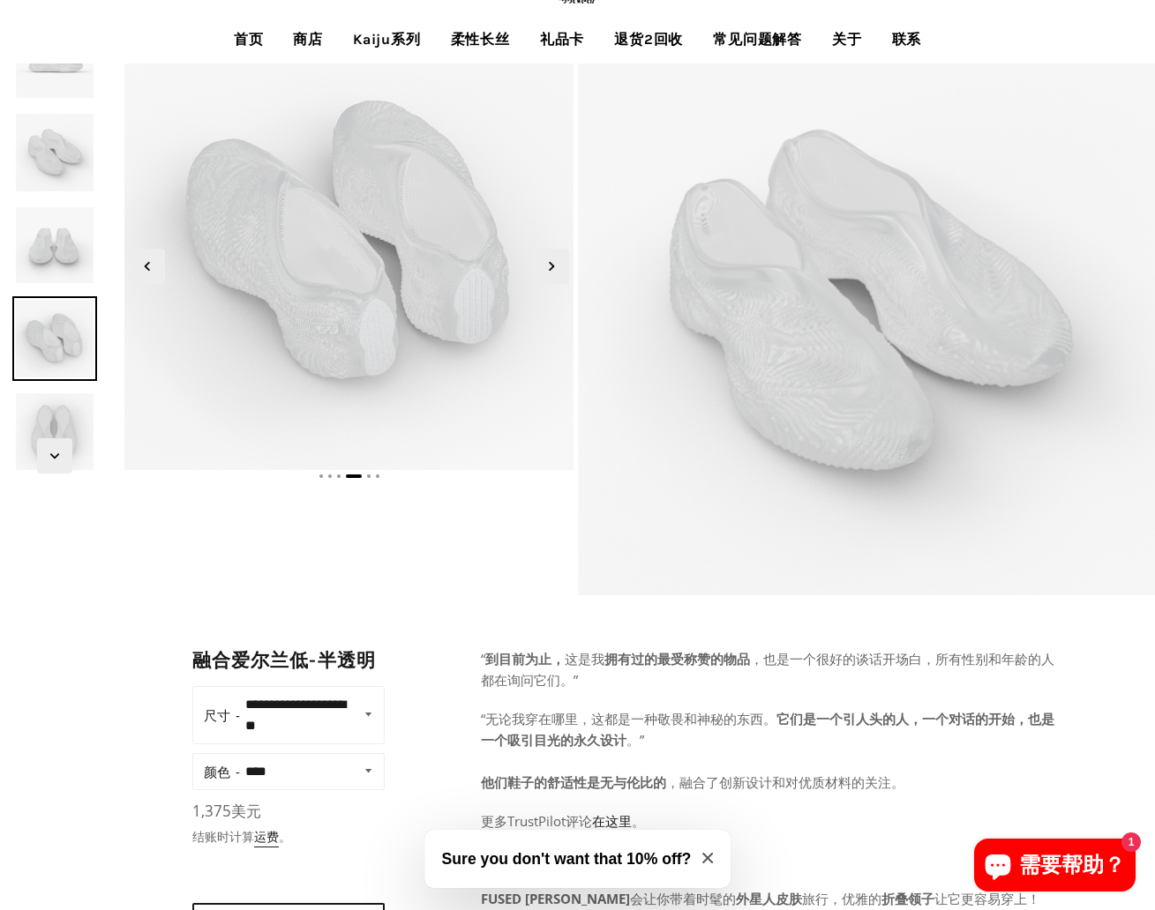
click at [65, 421] on img at bounding box center [54, 432] width 84 height 84
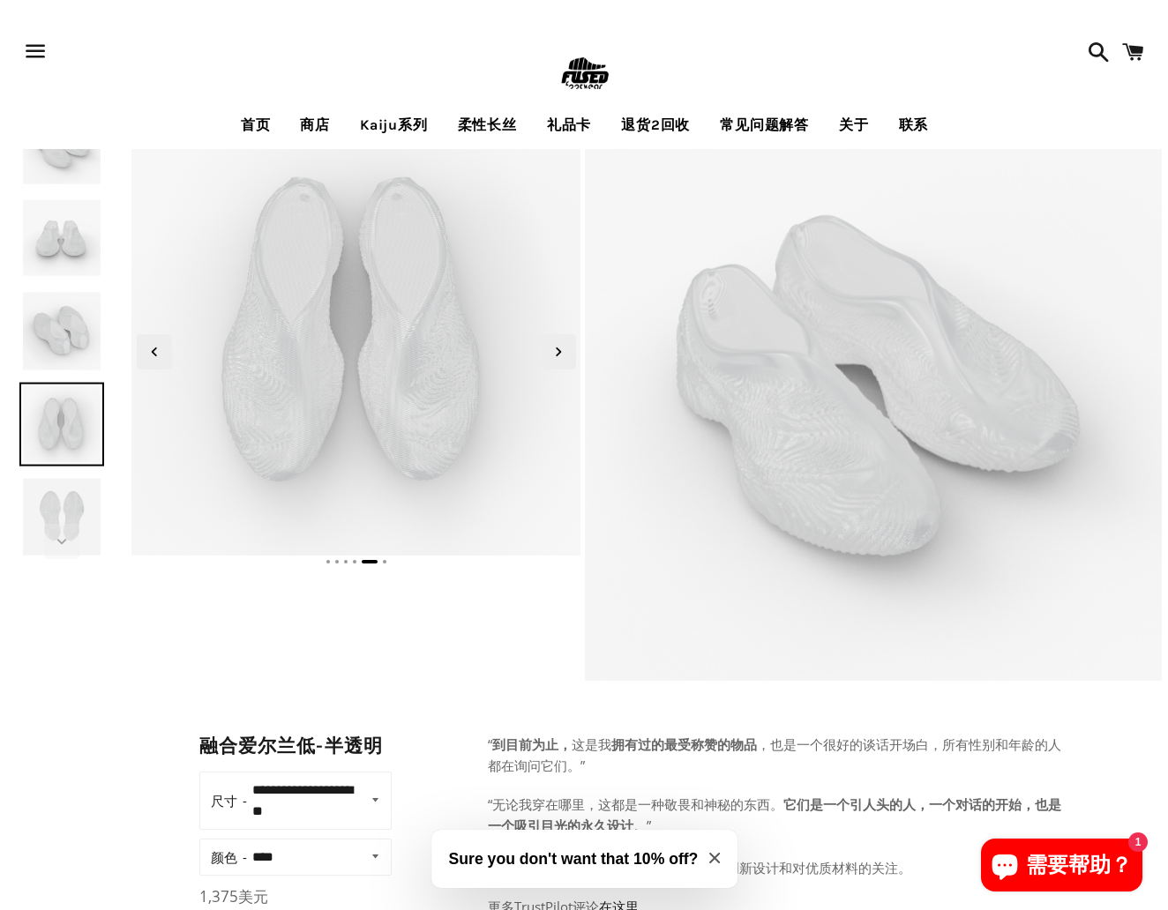
scroll to position [0, 0]
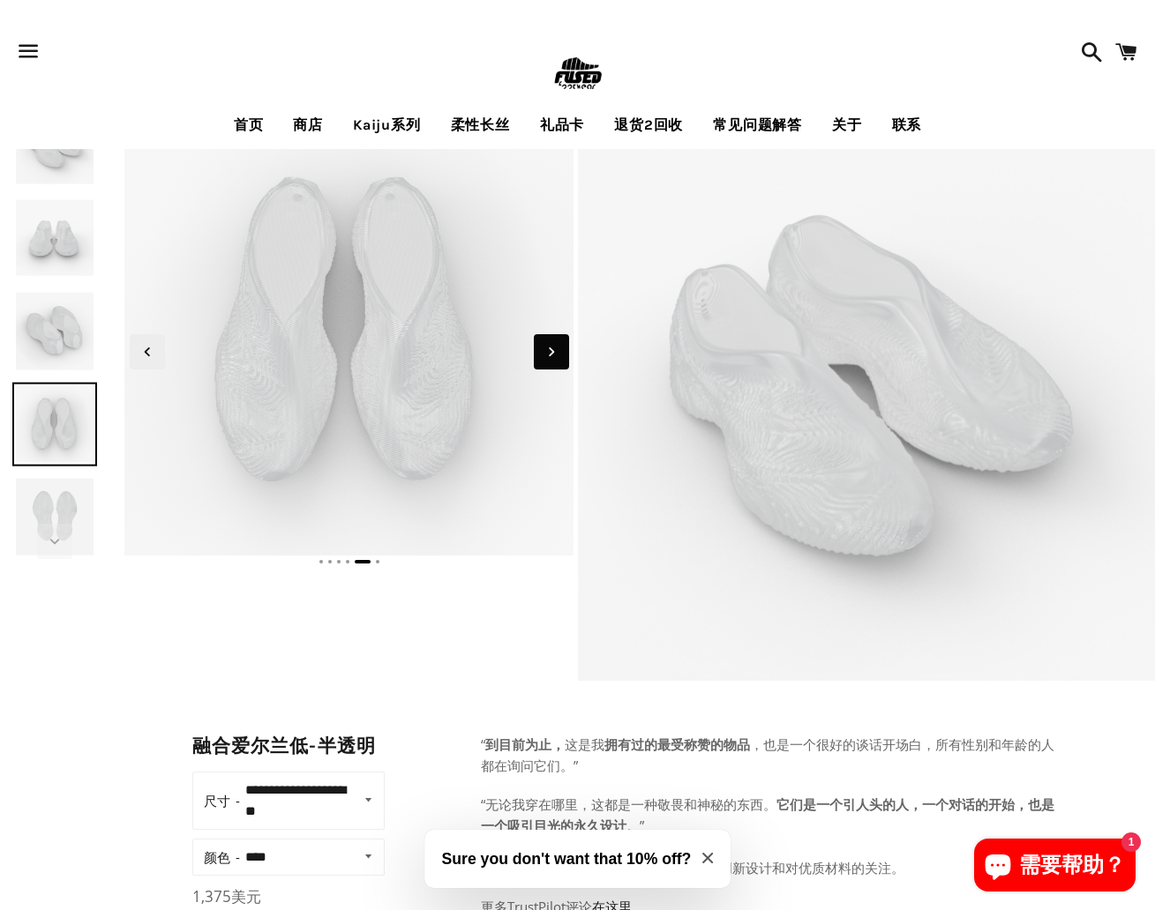
click at [553, 344] on icon "下一张幻灯片" at bounding box center [551, 351] width 19 height 19
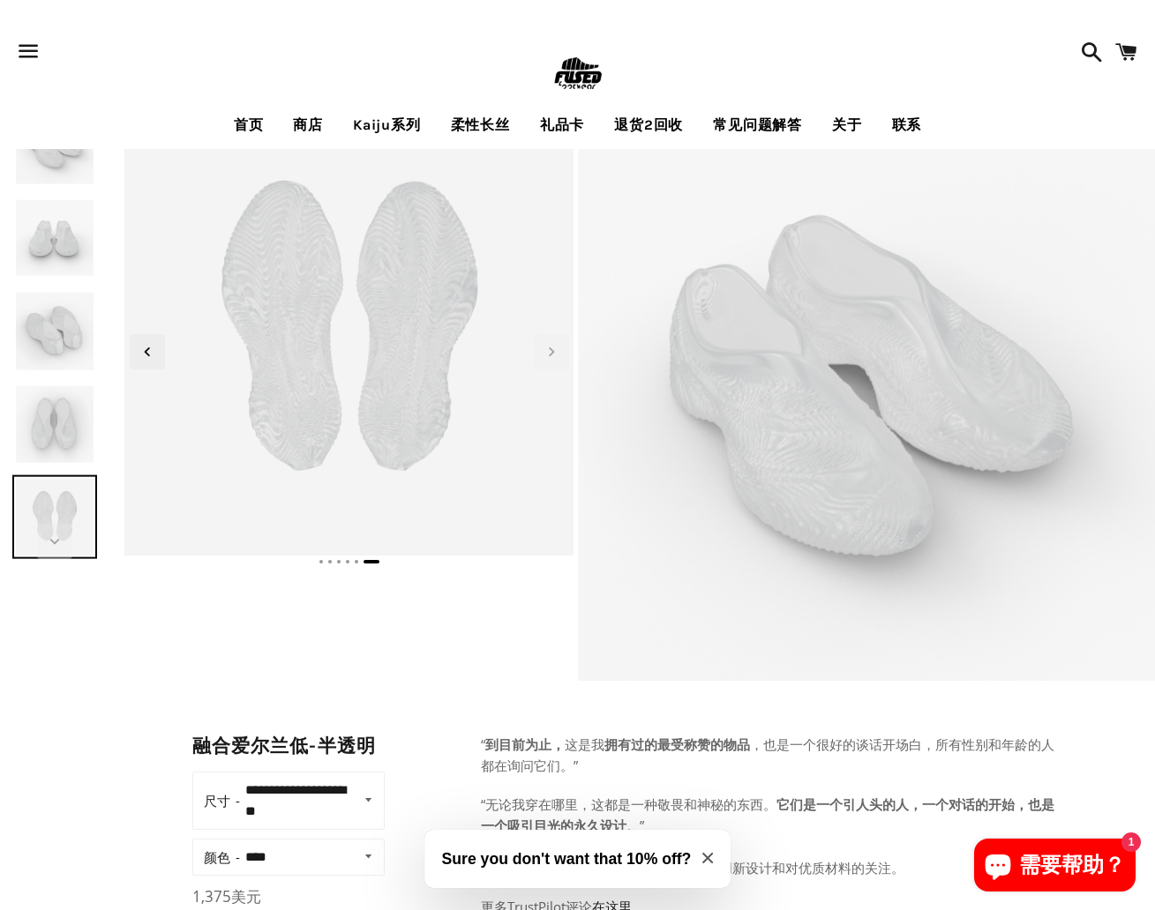
click at [21, 42] on span "button" at bounding box center [29, 51] width 40 height 53
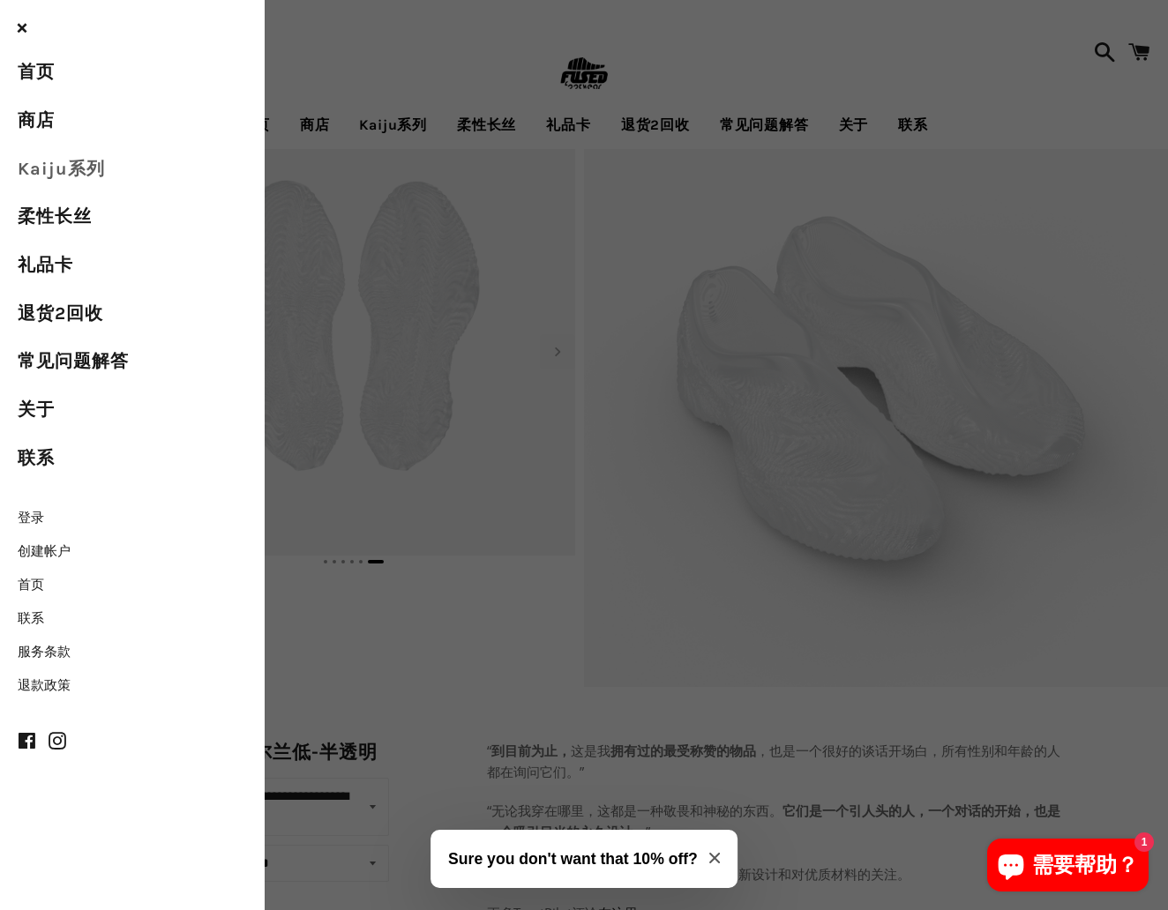
click at [63, 168] on link "Kaiju系列" at bounding box center [132, 169] width 265 height 49
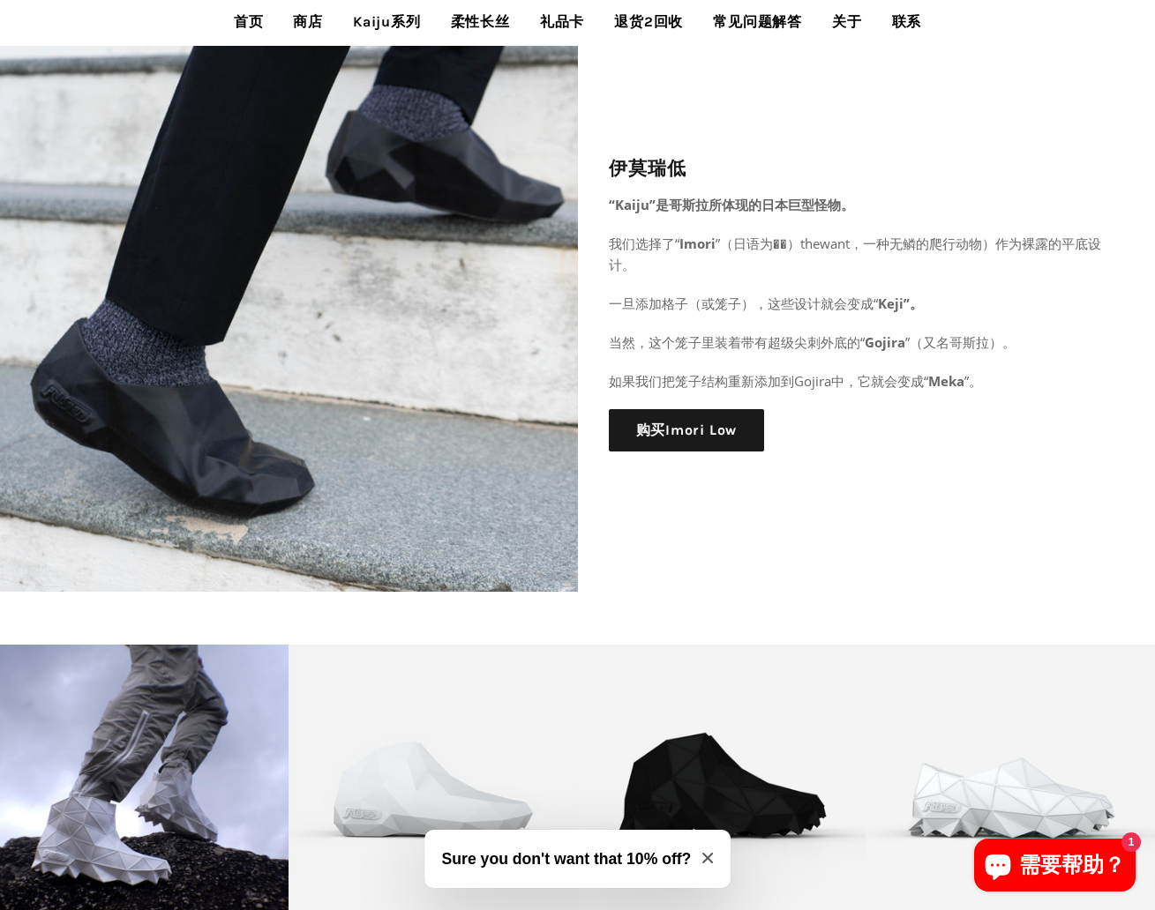
scroll to position [2244, 0]
